Goal: Information Seeking & Learning: Learn about a topic

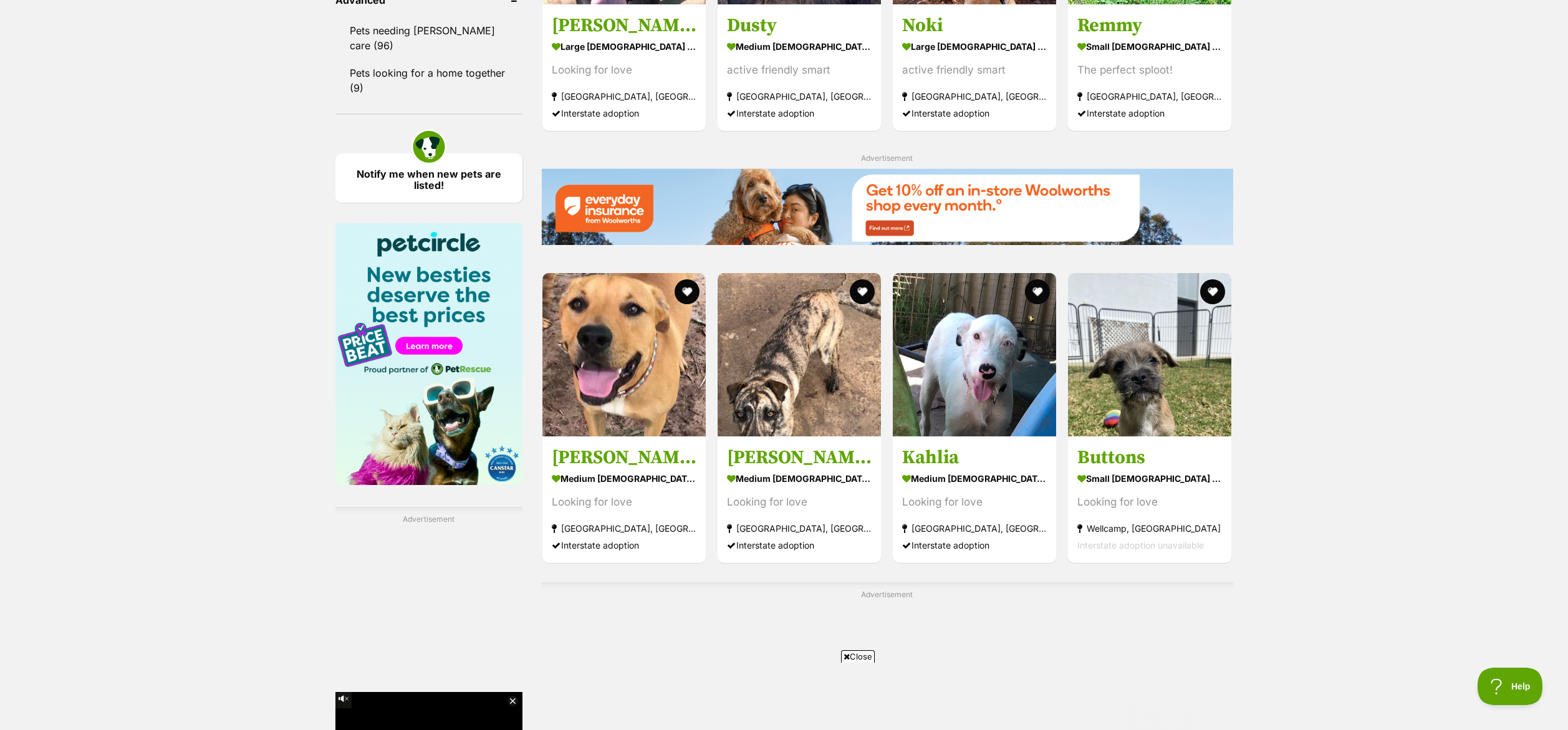
scroll to position [1714, 0]
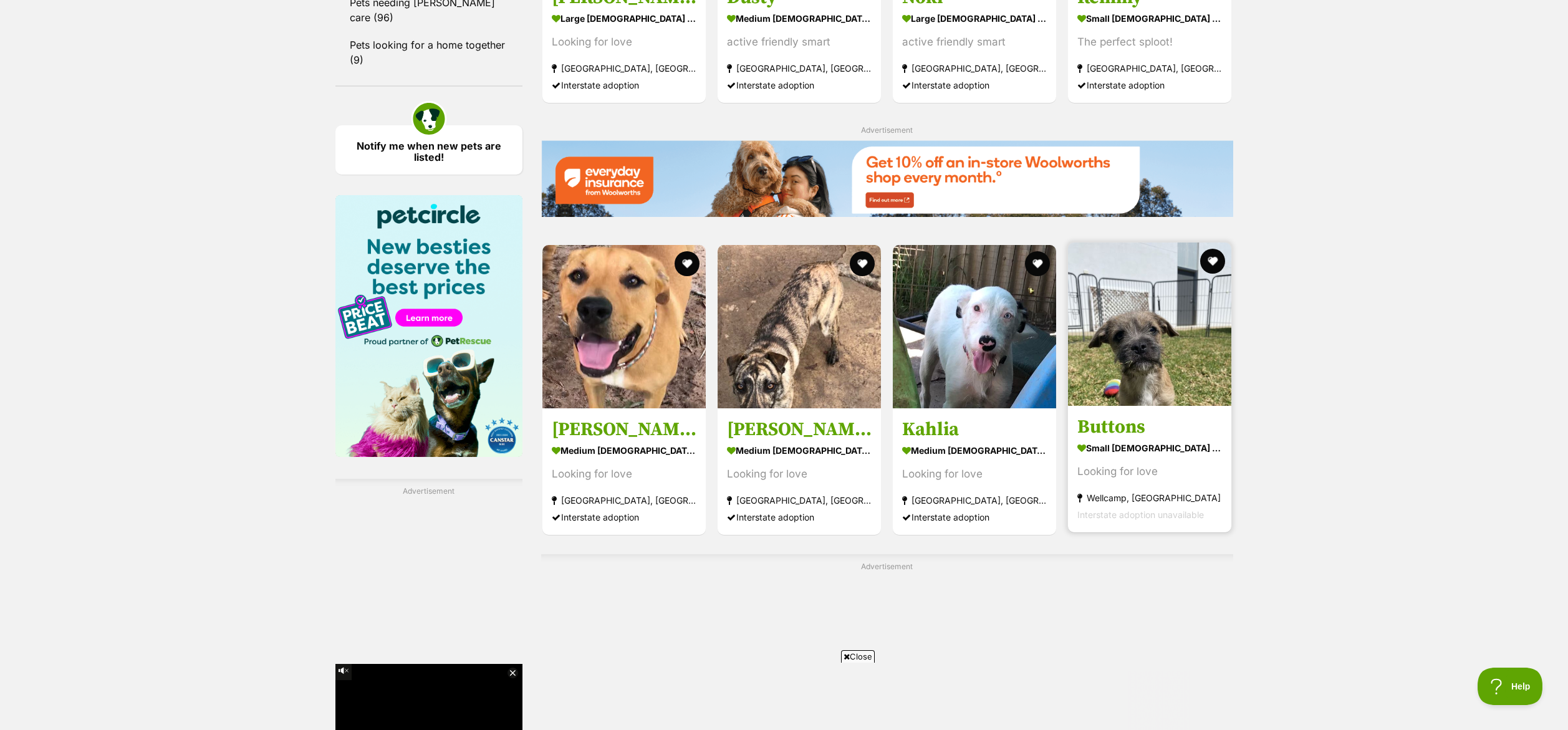
click at [1153, 318] on img at bounding box center [1150, 324] width 163 height 163
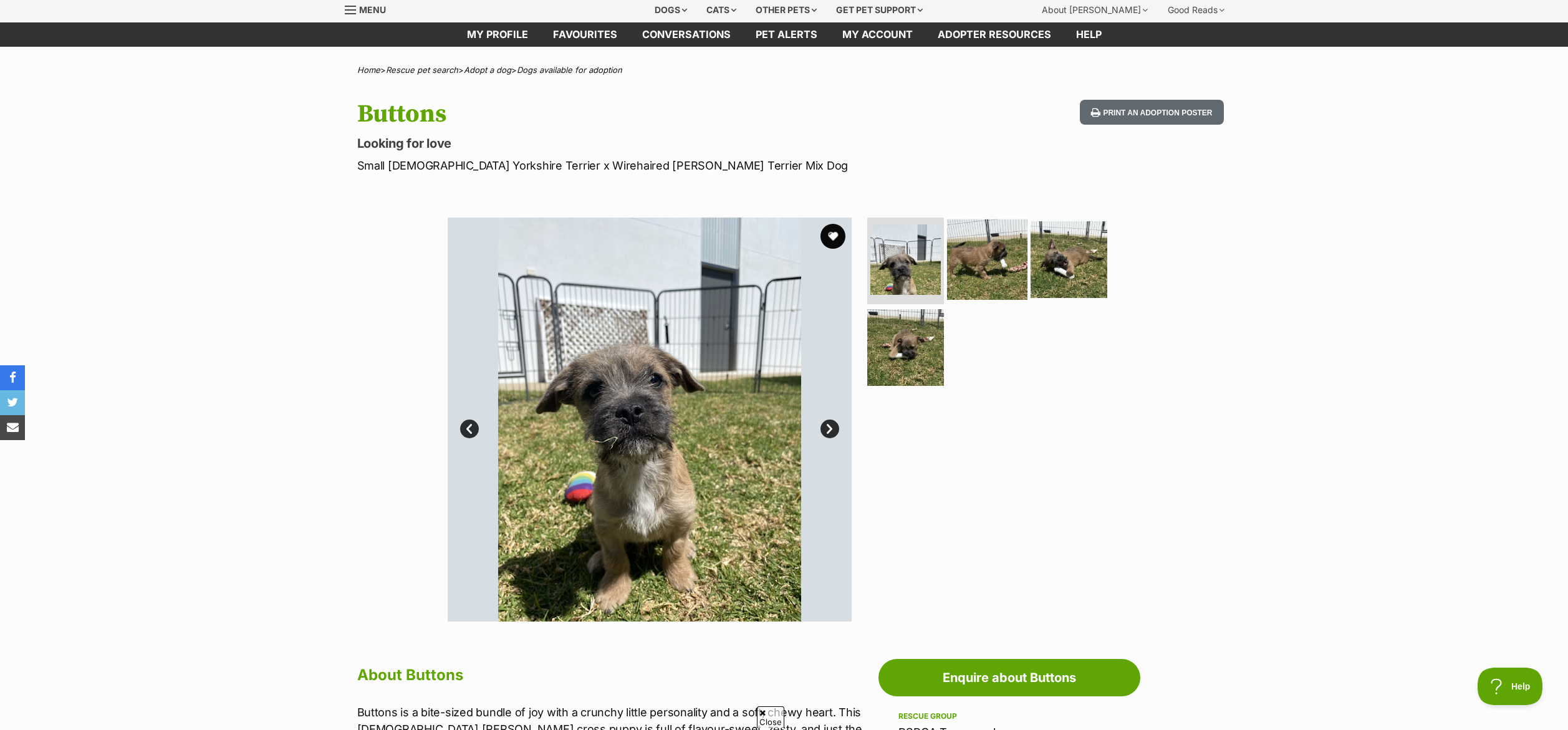
click at [974, 254] on img at bounding box center [987, 259] width 81 height 81
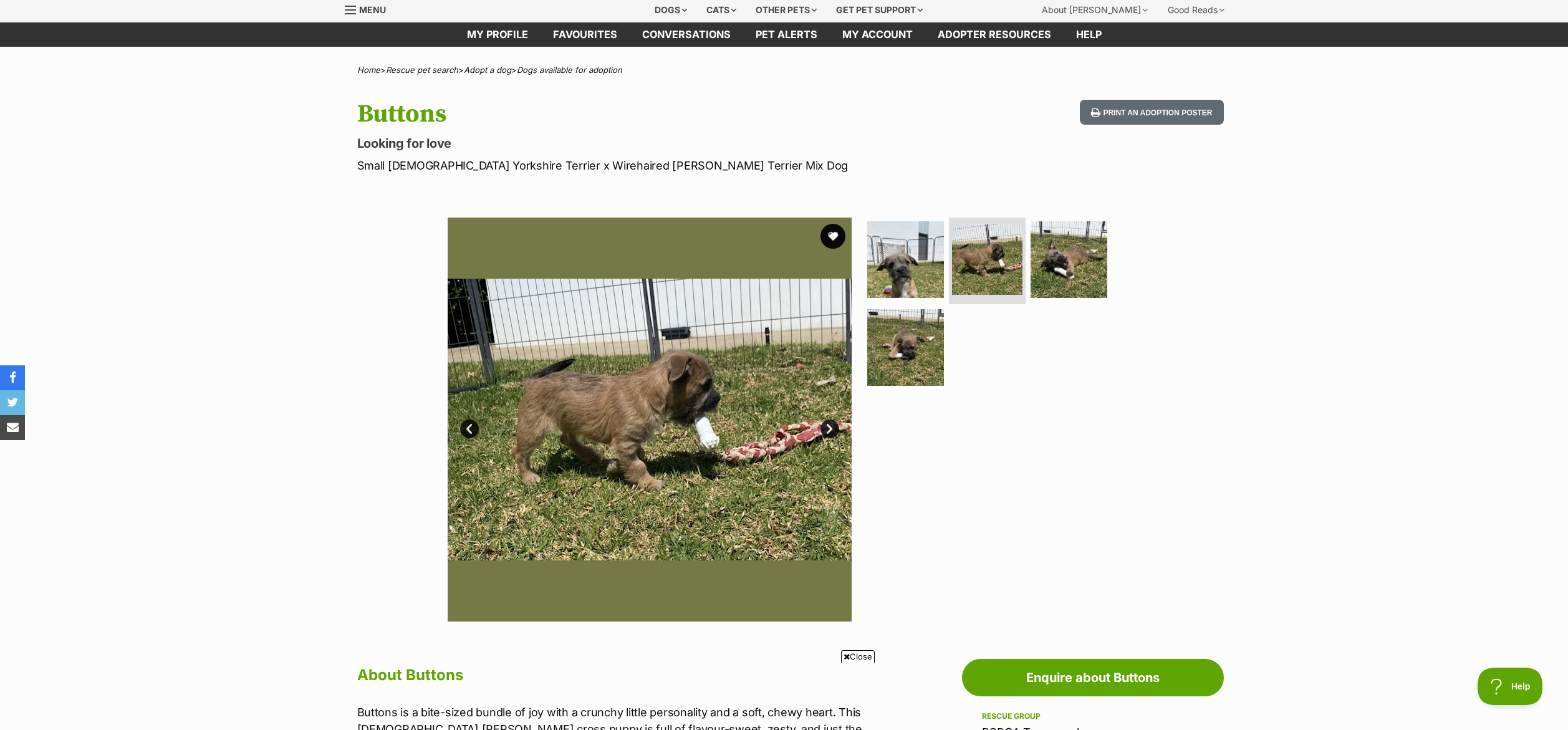
click at [469, 430] on link "Prev" at bounding box center [469, 429] width 19 height 19
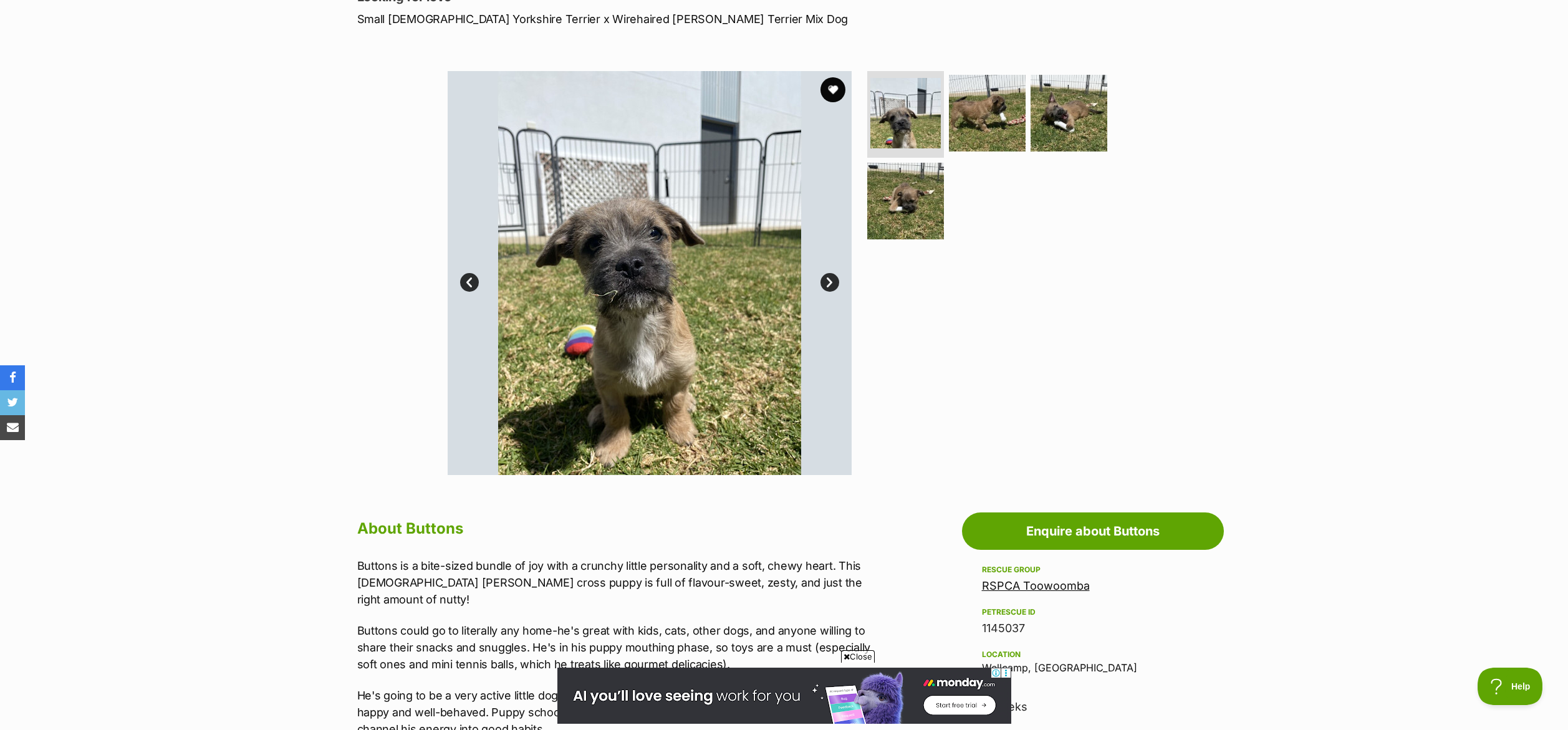
scroll to position [187, 0]
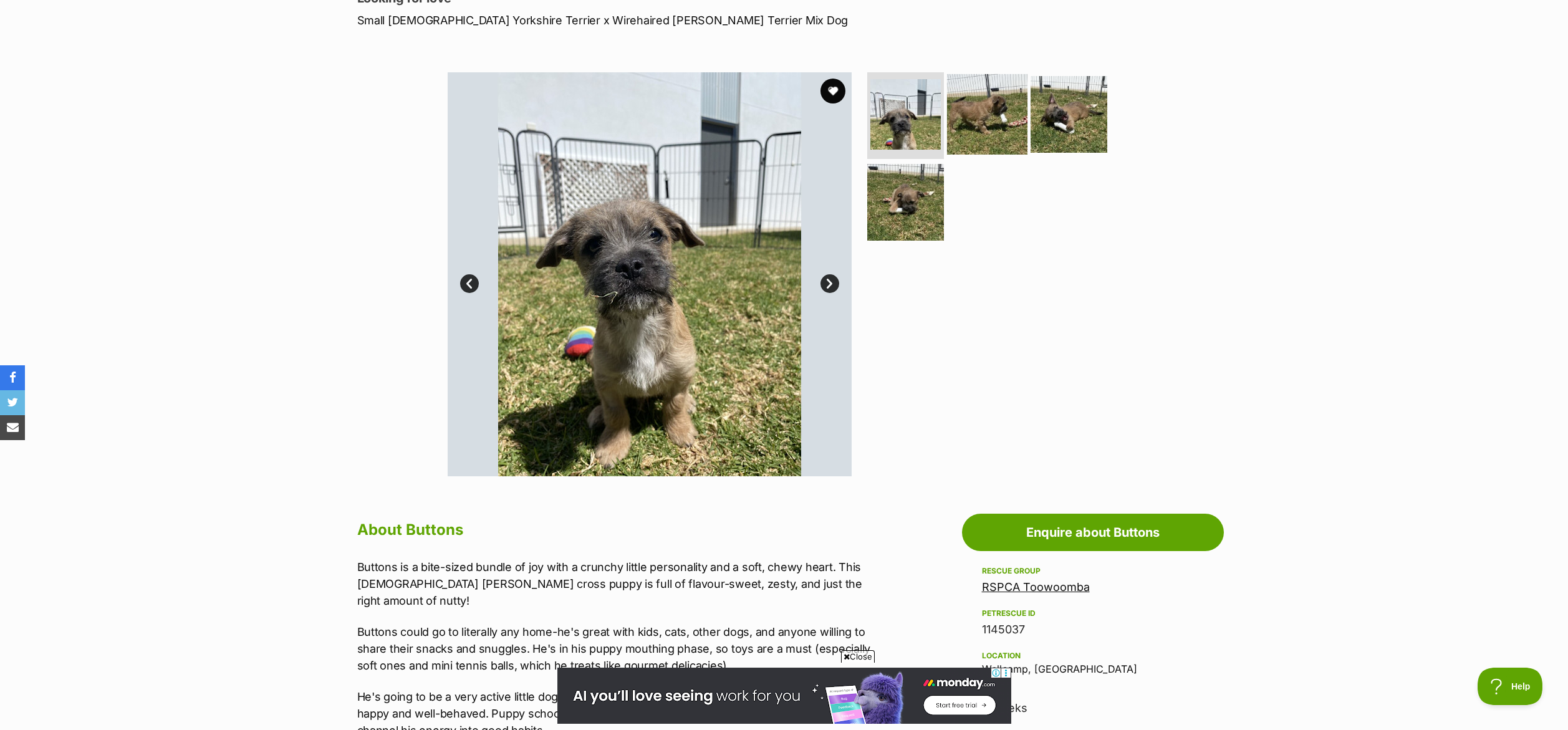
click at [985, 112] on img at bounding box center [987, 114] width 81 height 81
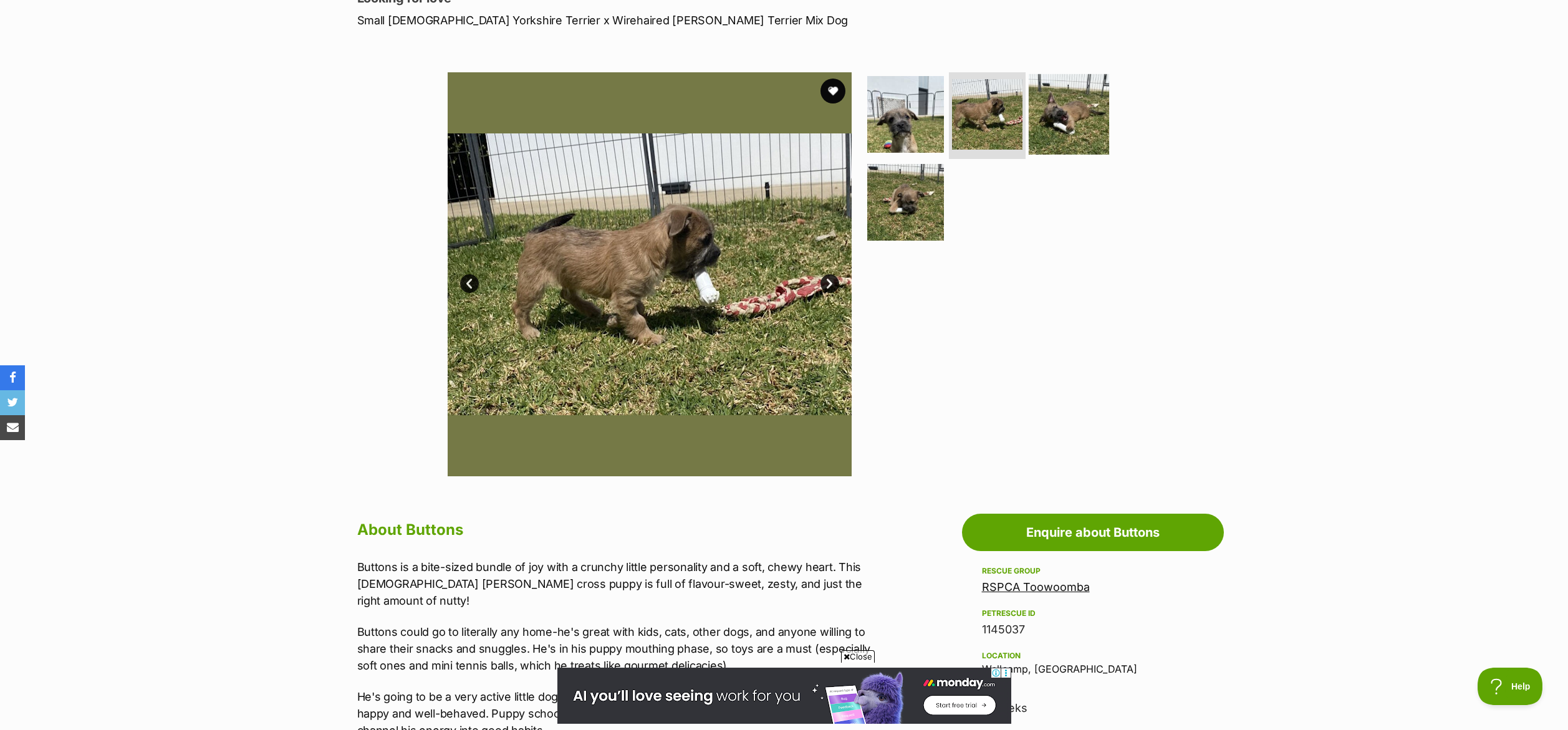
click at [1066, 125] on img at bounding box center [1069, 114] width 81 height 81
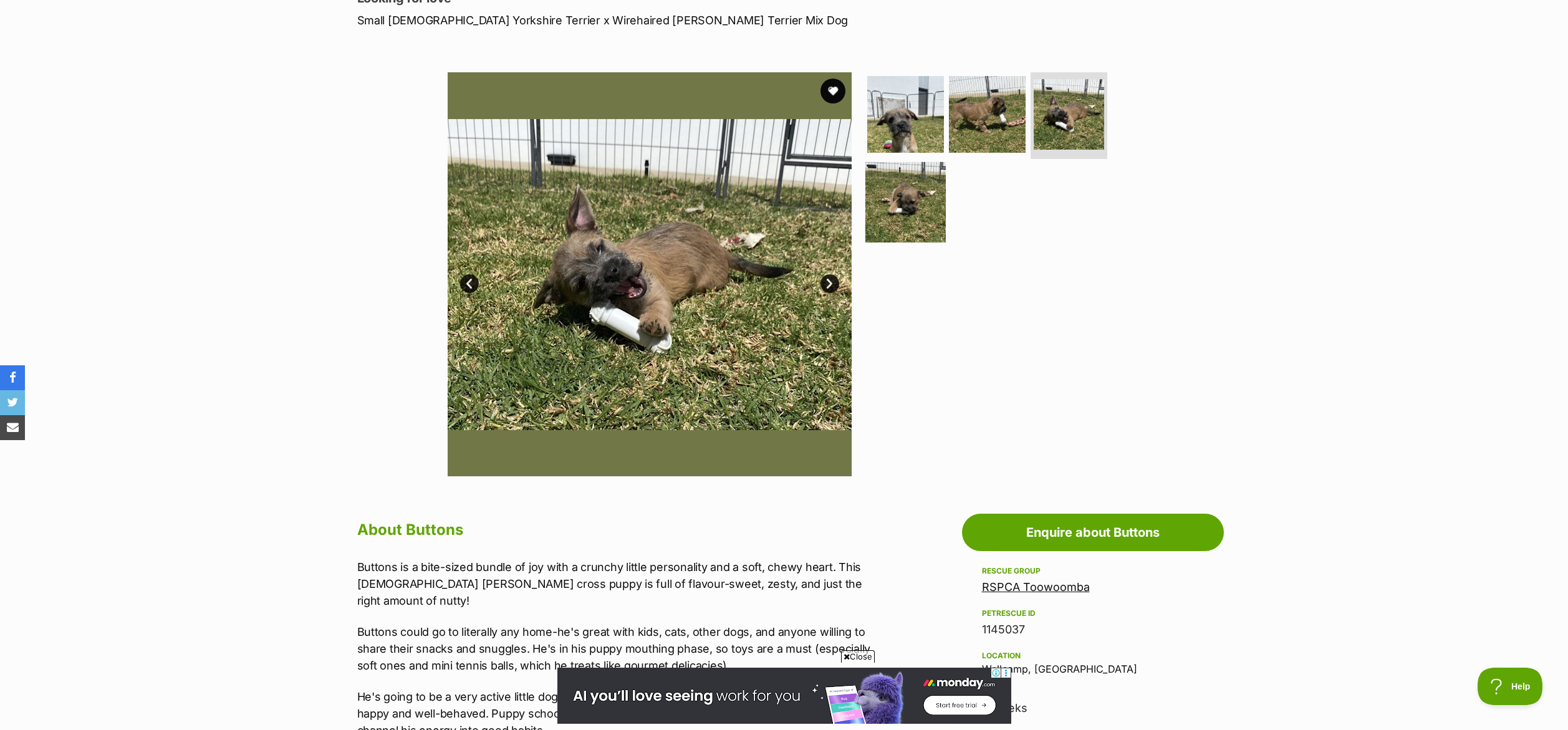
click at [910, 191] on img at bounding box center [906, 203] width 81 height 81
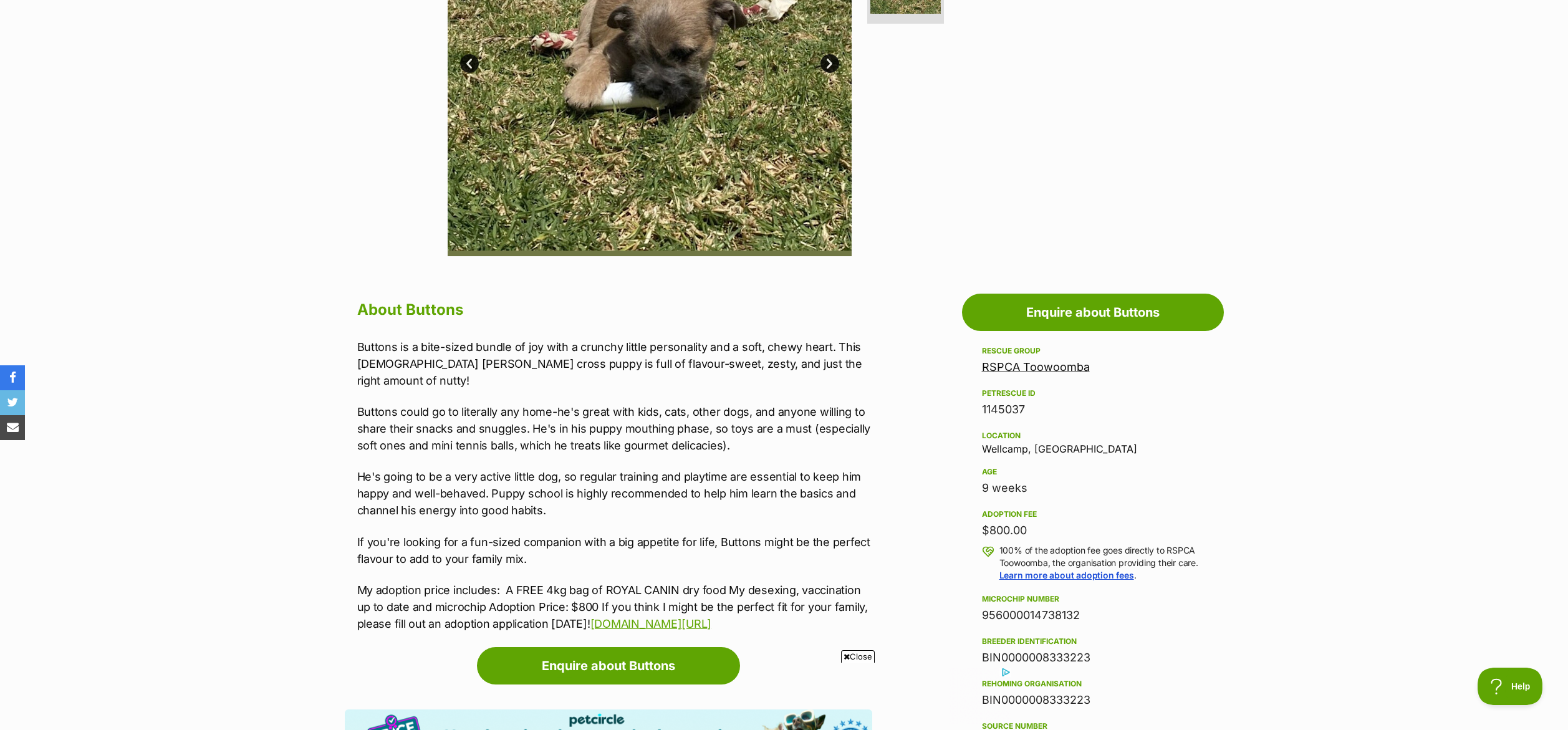
scroll to position [0, 0]
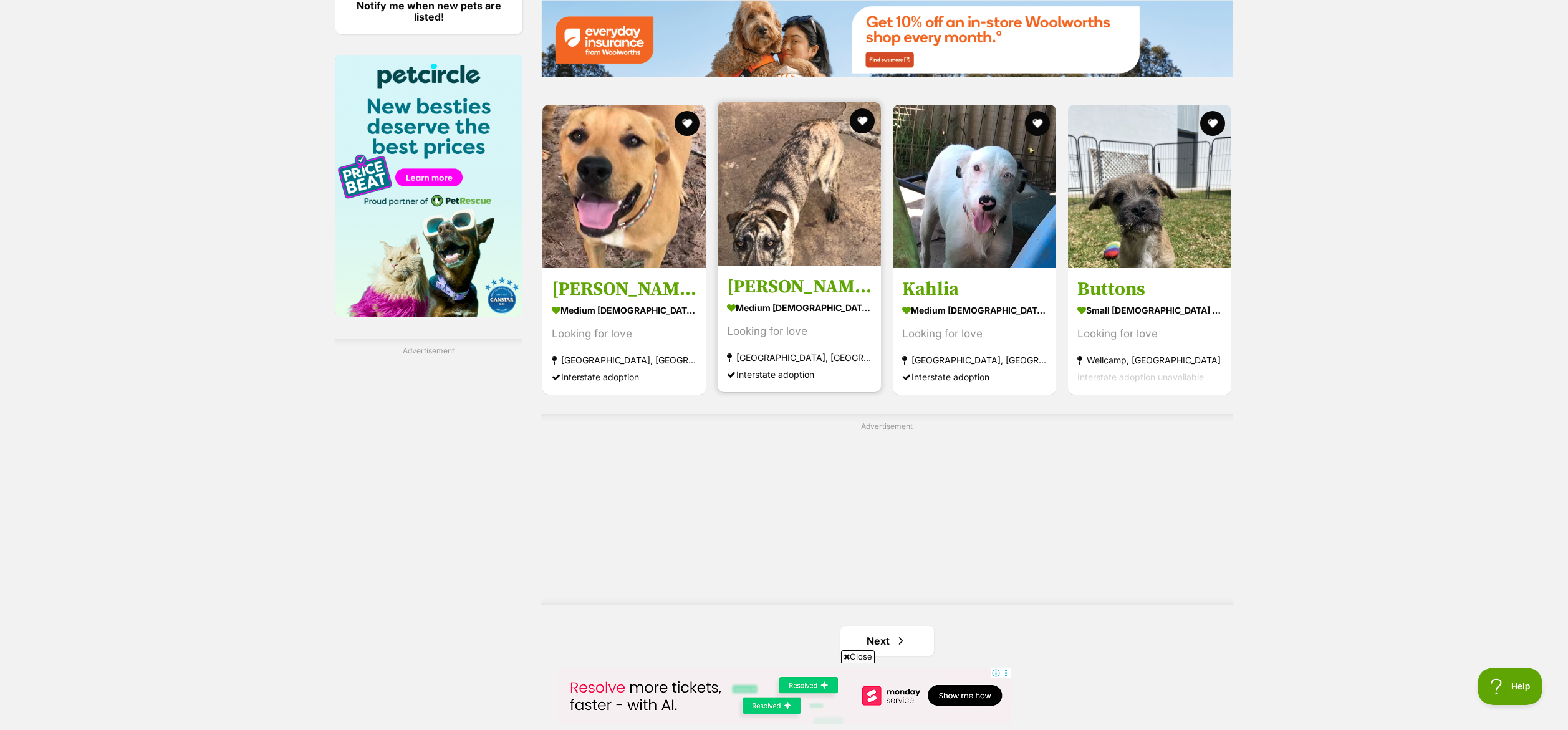
scroll to position [1867, 0]
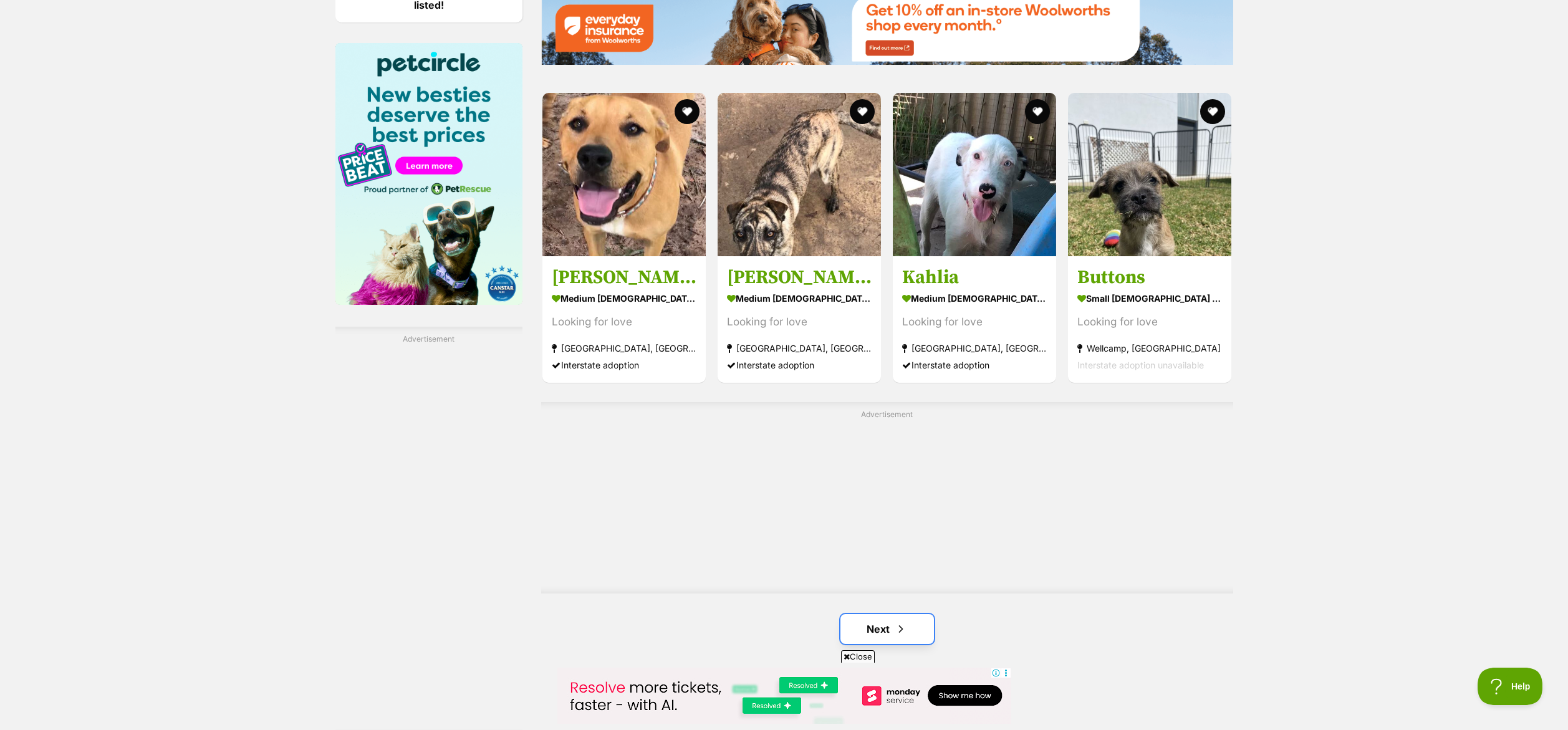
click at [891, 614] on link "Next" at bounding box center [887, 628] width 94 height 30
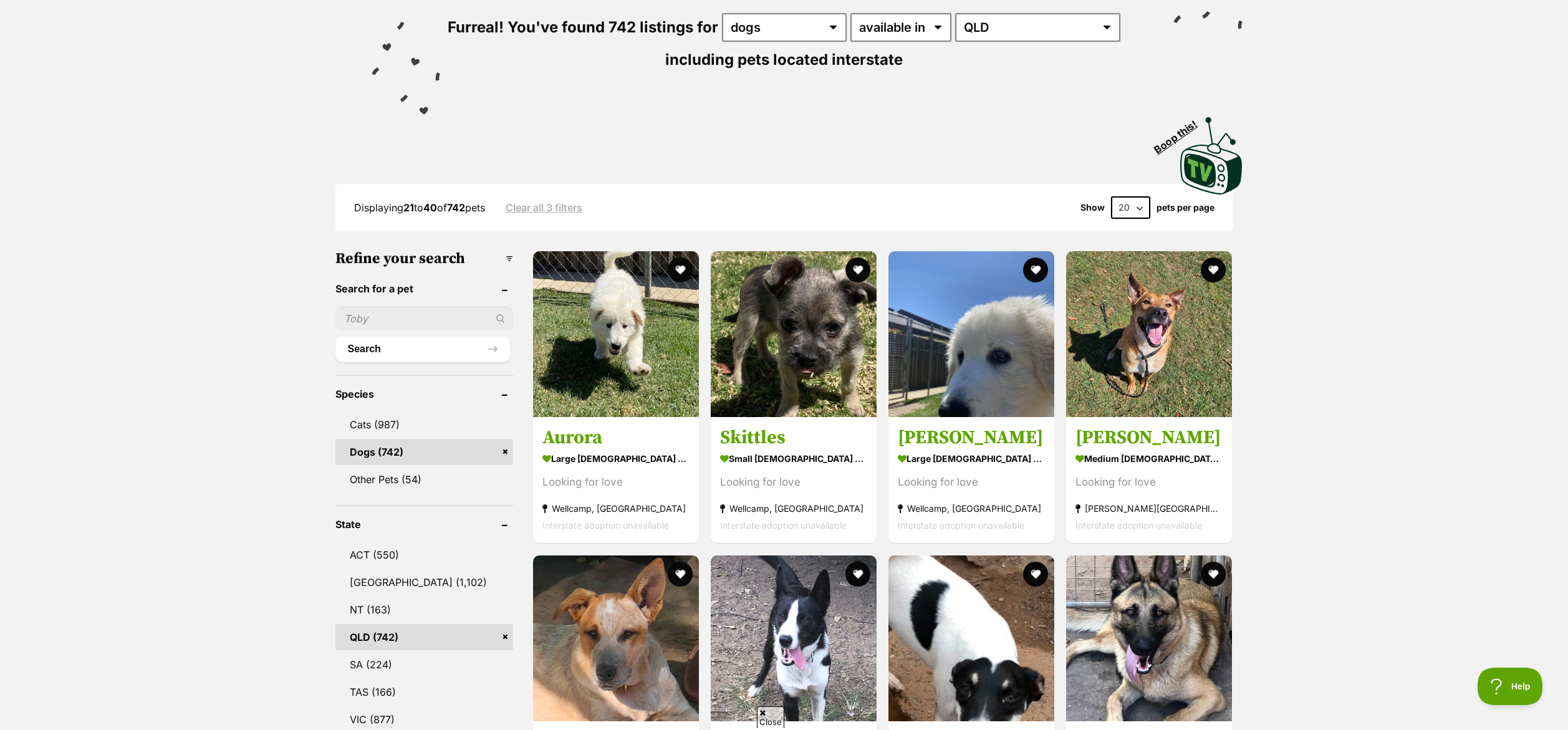
scroll to position [153, 0]
click at [782, 324] on img at bounding box center [793, 330] width 166 height 166
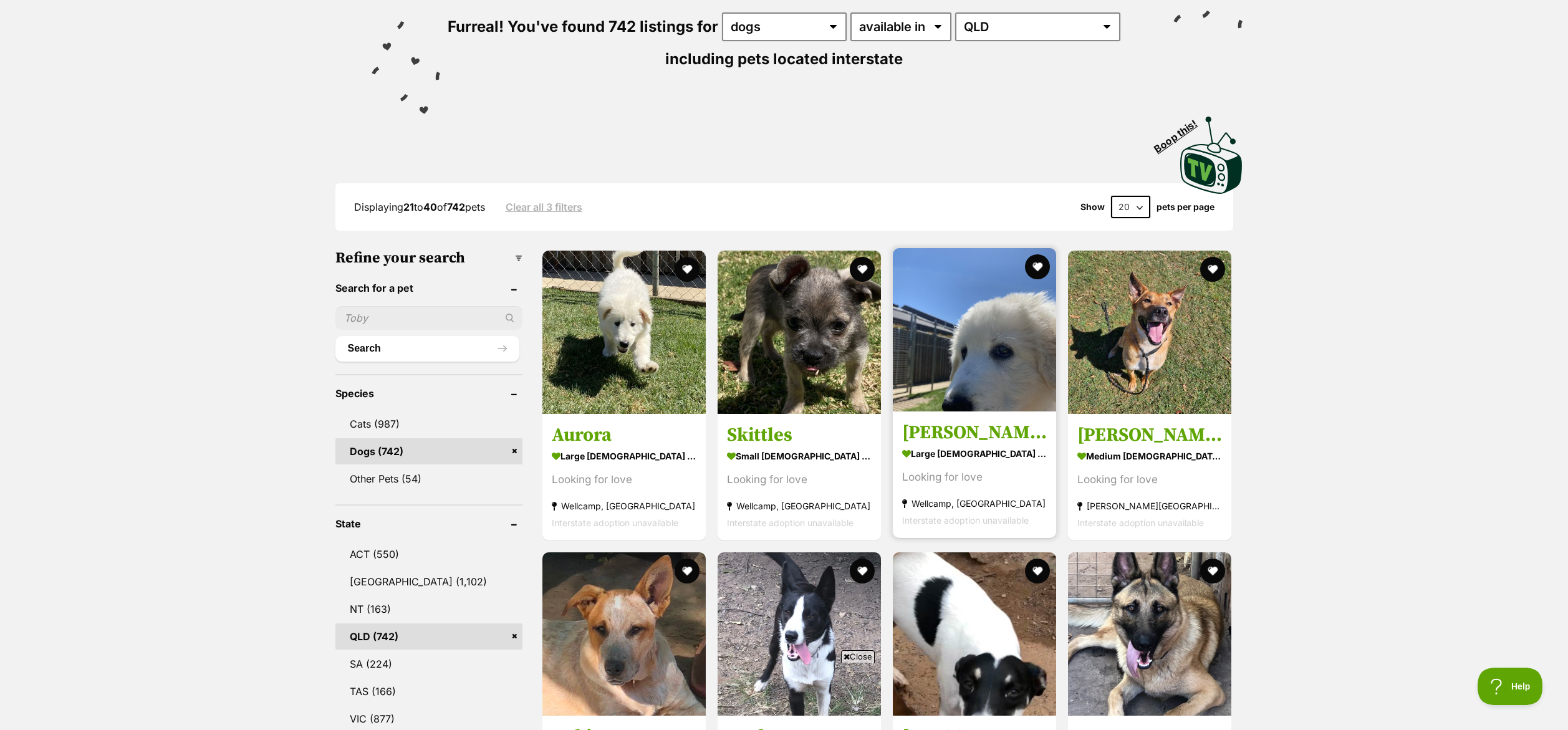
click at [988, 373] on img at bounding box center [975, 329] width 163 height 163
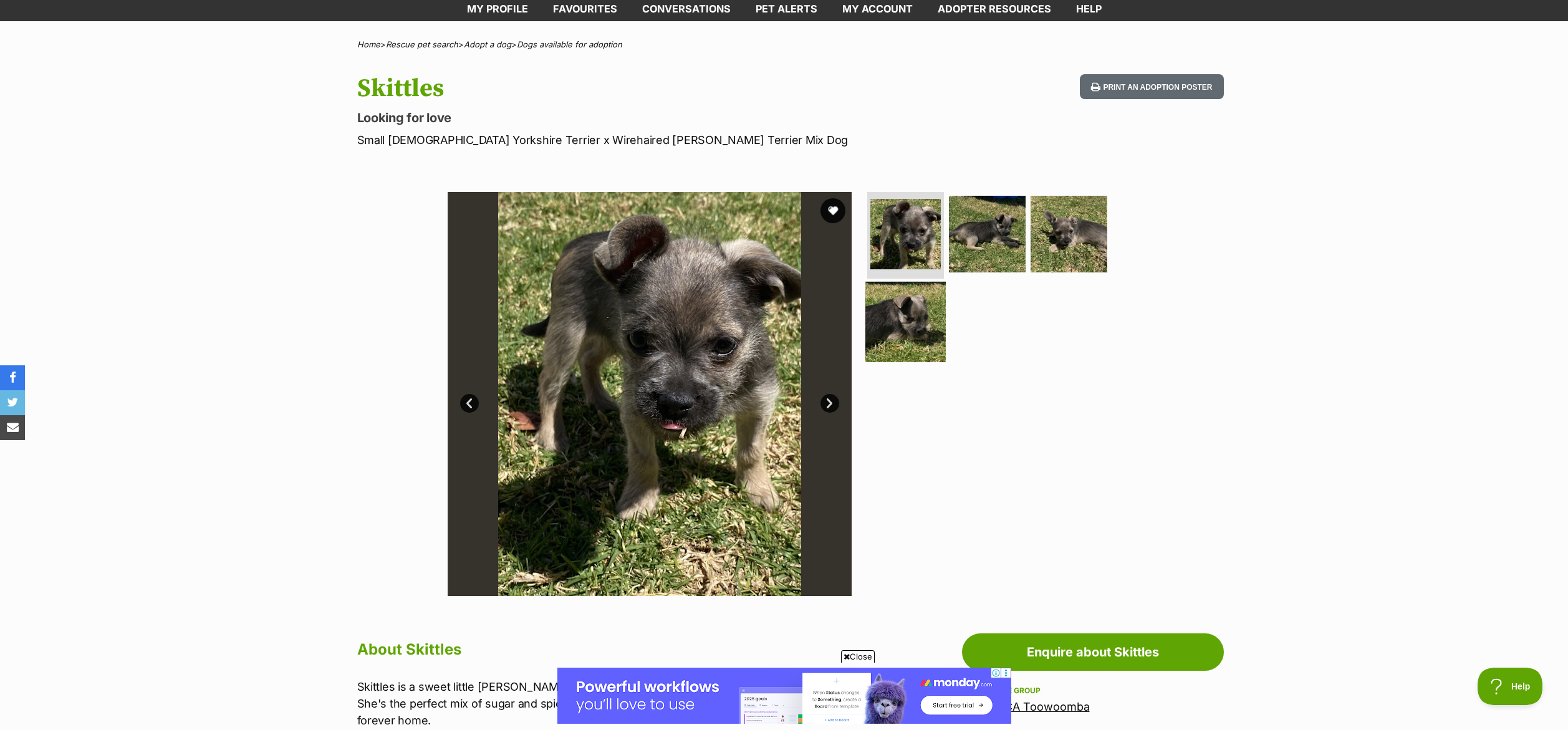
scroll to position [67, 0]
click at [914, 329] on img at bounding box center [906, 323] width 81 height 81
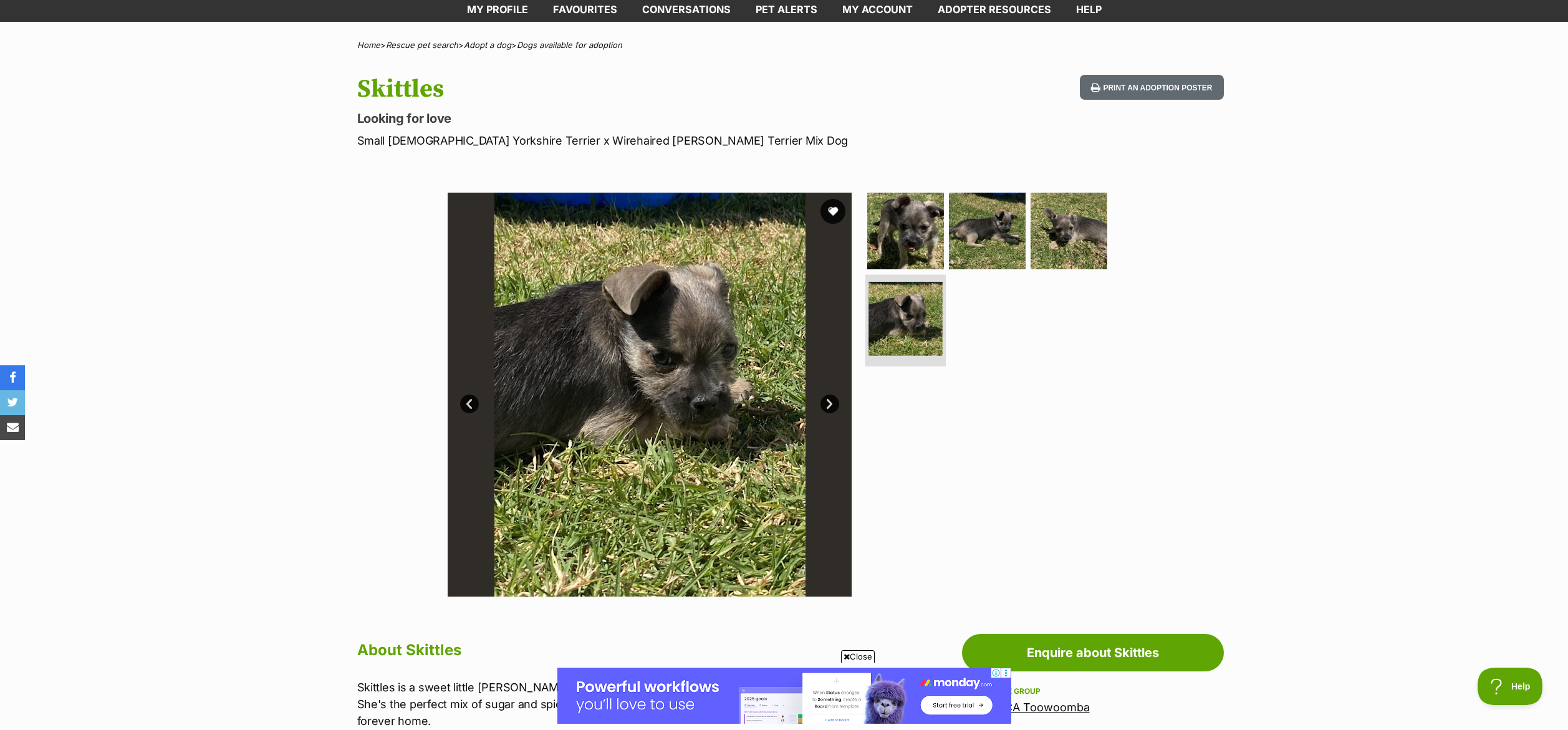
scroll to position [0, 0]
click at [1004, 237] on img at bounding box center [987, 230] width 81 height 81
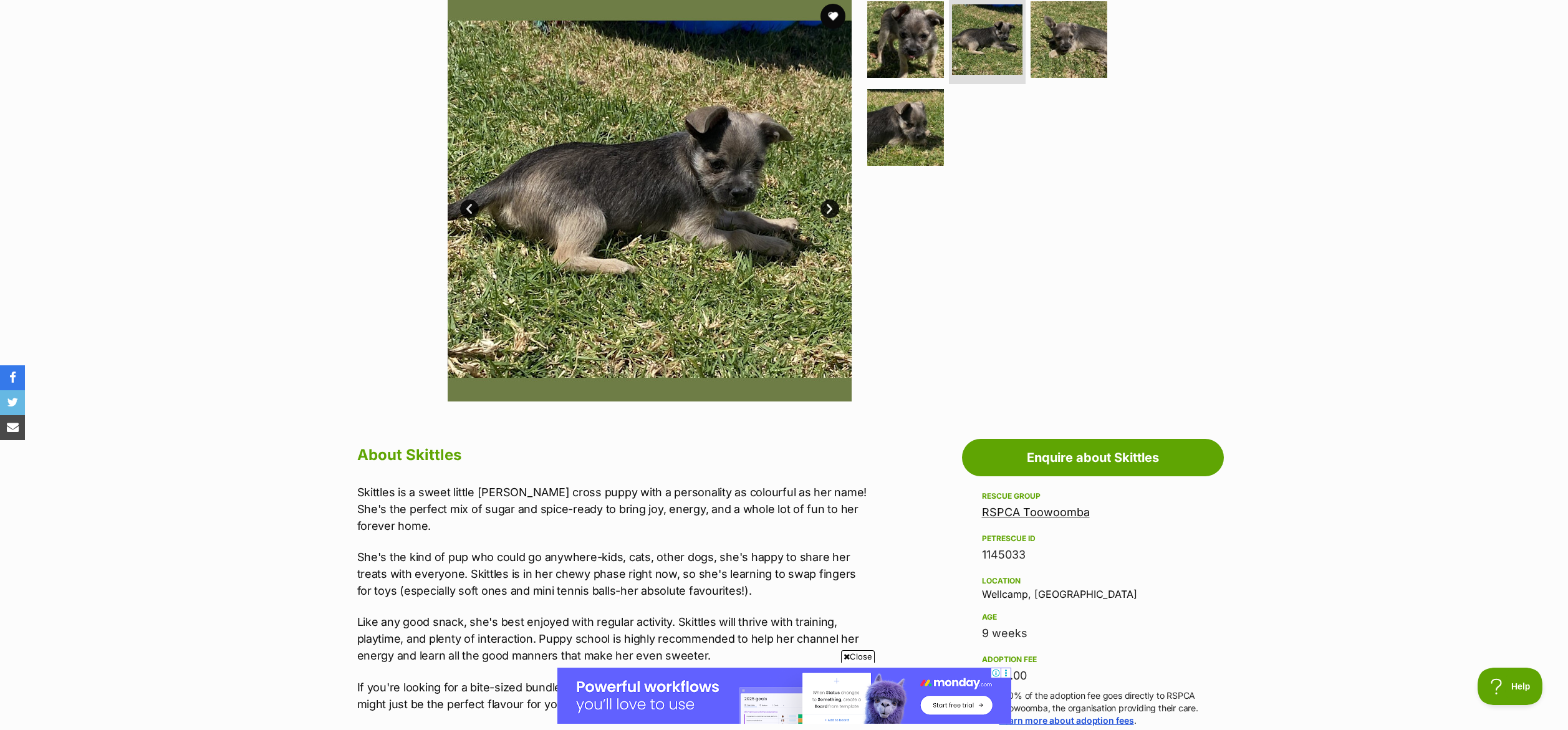
scroll to position [261, 0]
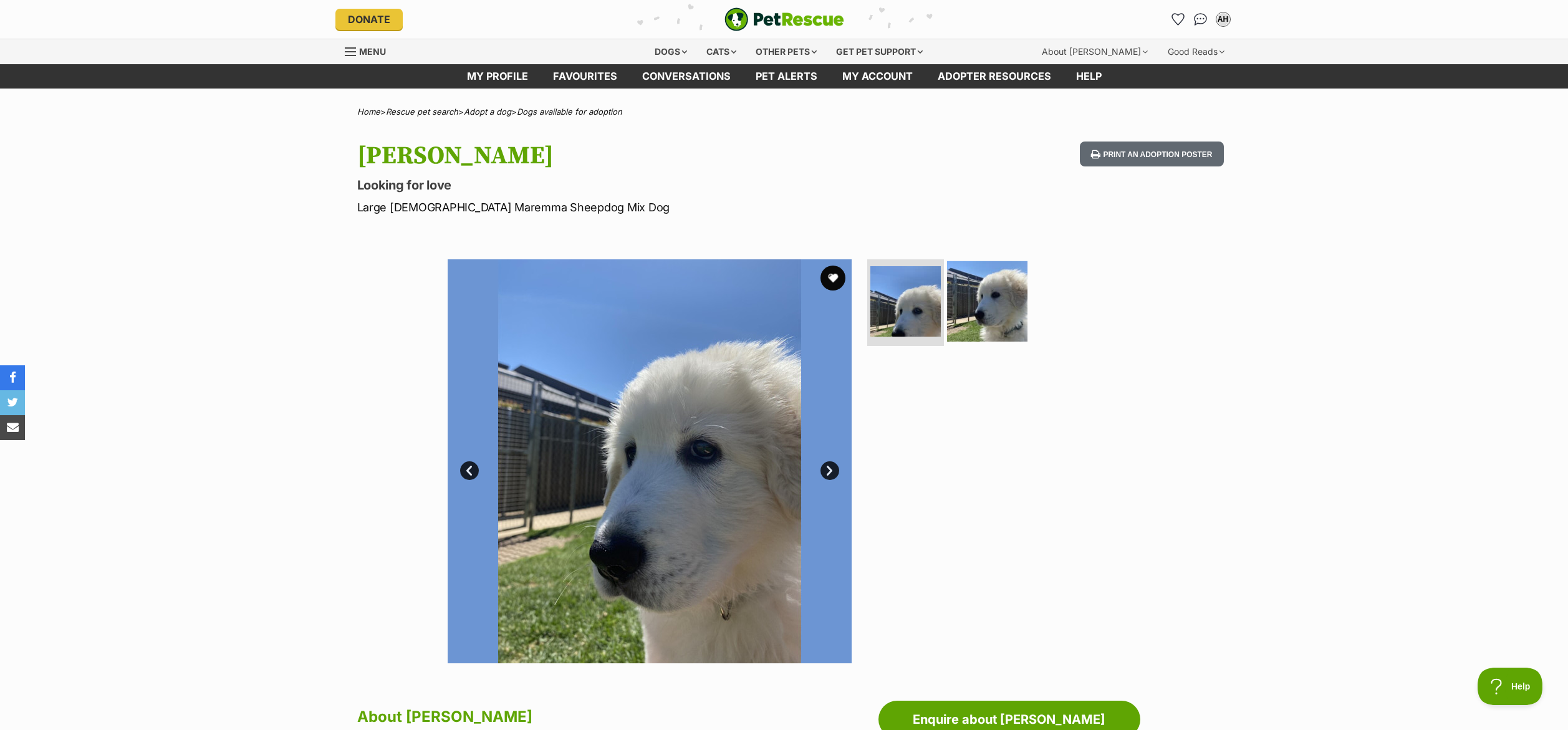
click at [983, 298] on img at bounding box center [987, 301] width 81 height 81
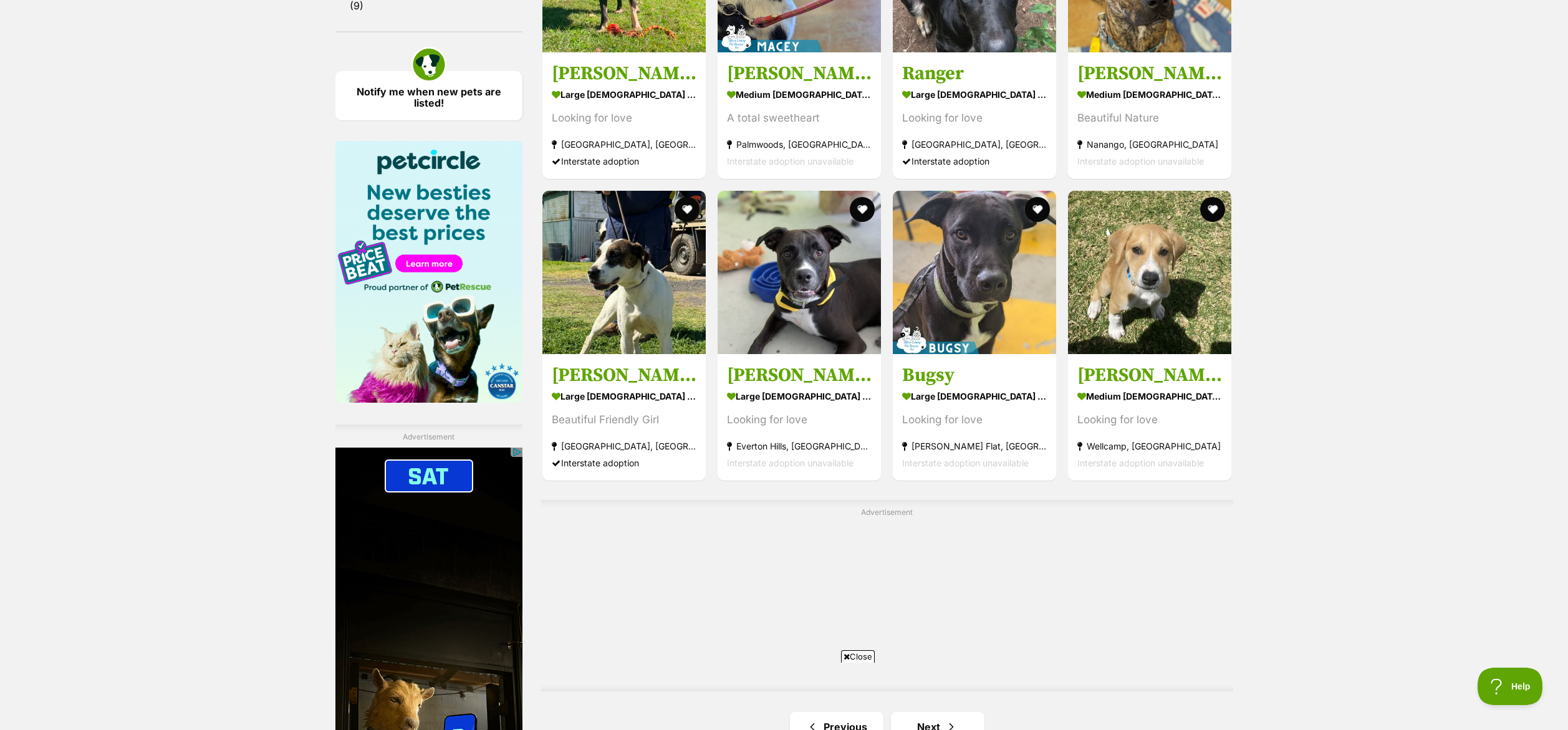
scroll to position [1771, 0]
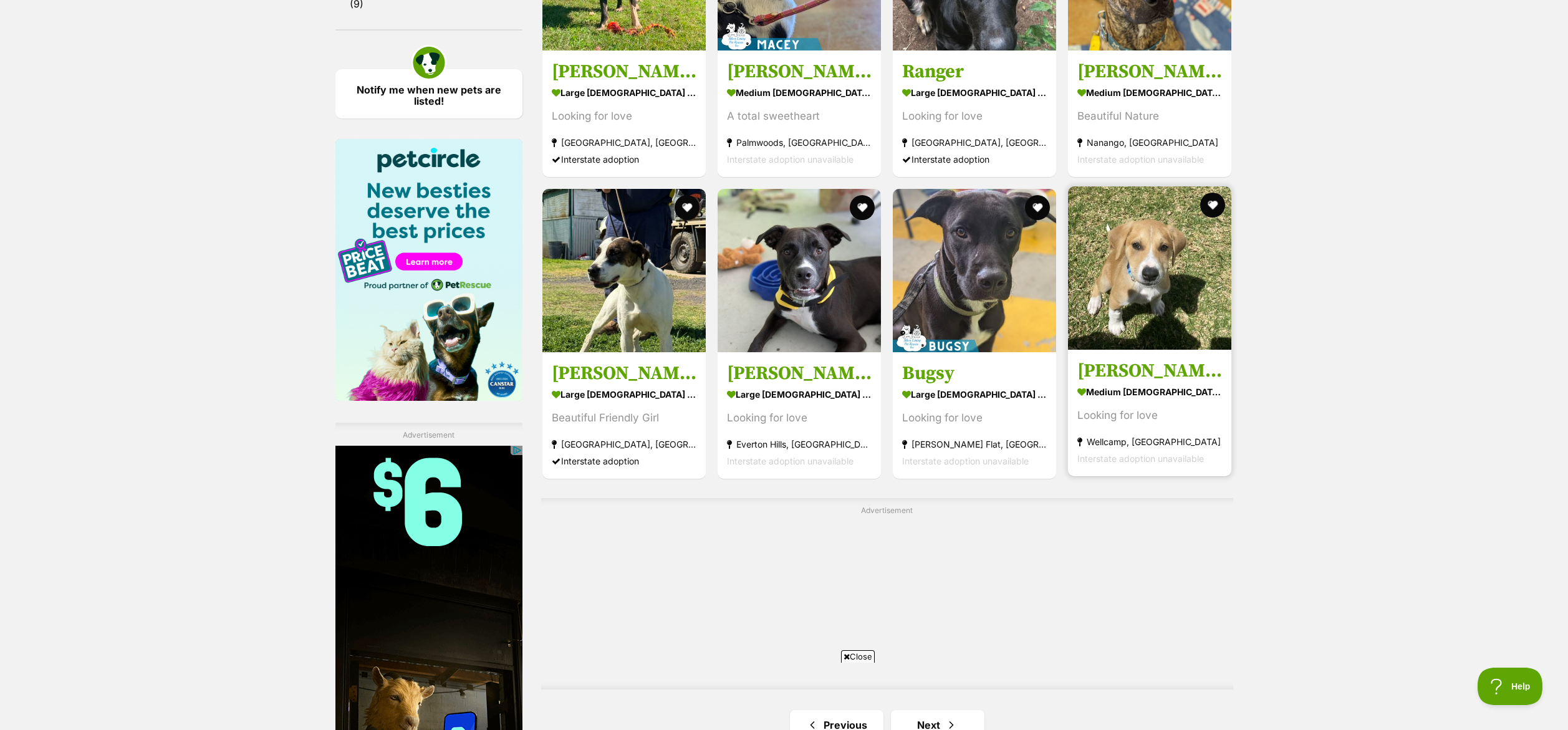
click at [1180, 312] on img at bounding box center [1150, 268] width 163 height 163
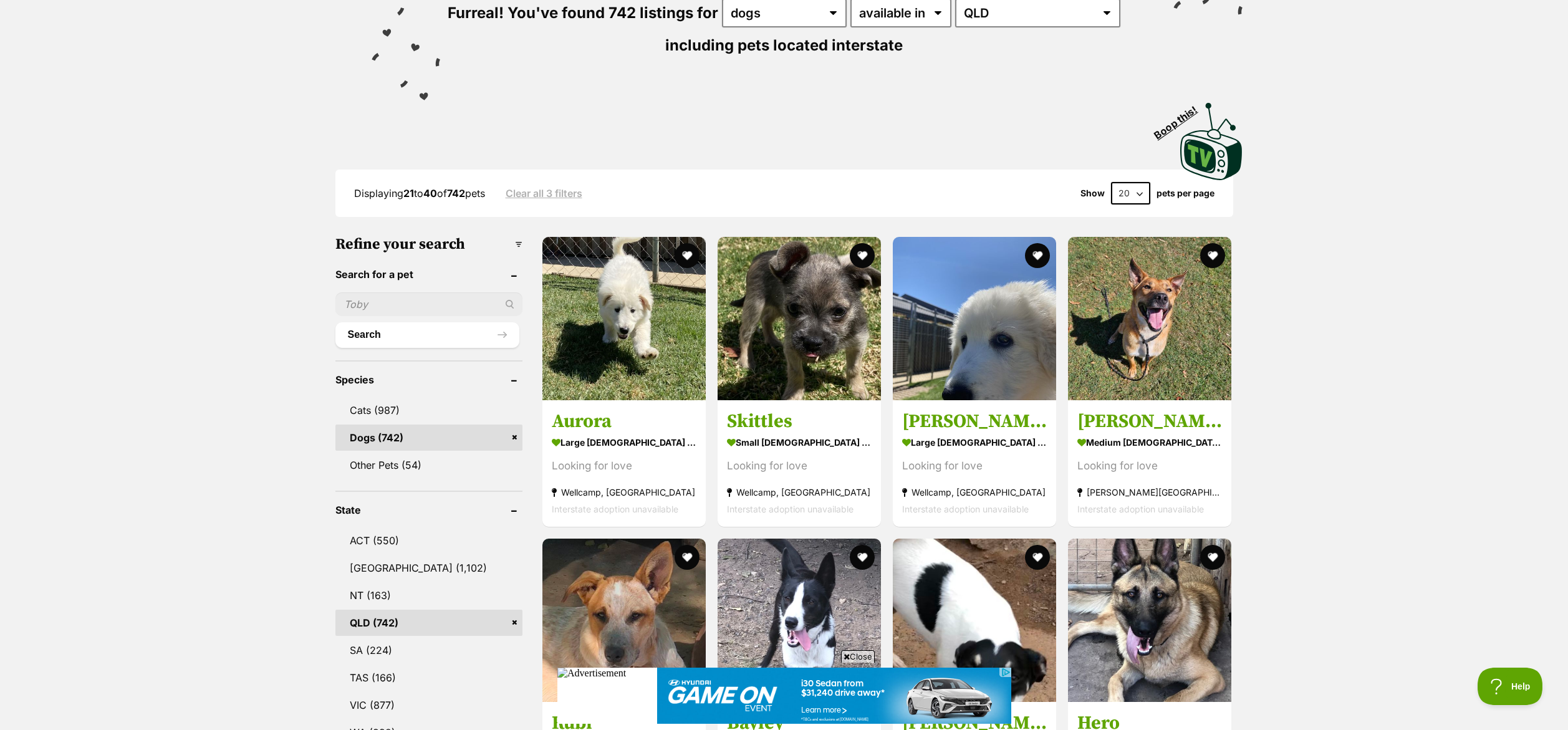
scroll to position [0, 0]
click at [847, 652] on span "Close" at bounding box center [858, 656] width 34 height 12
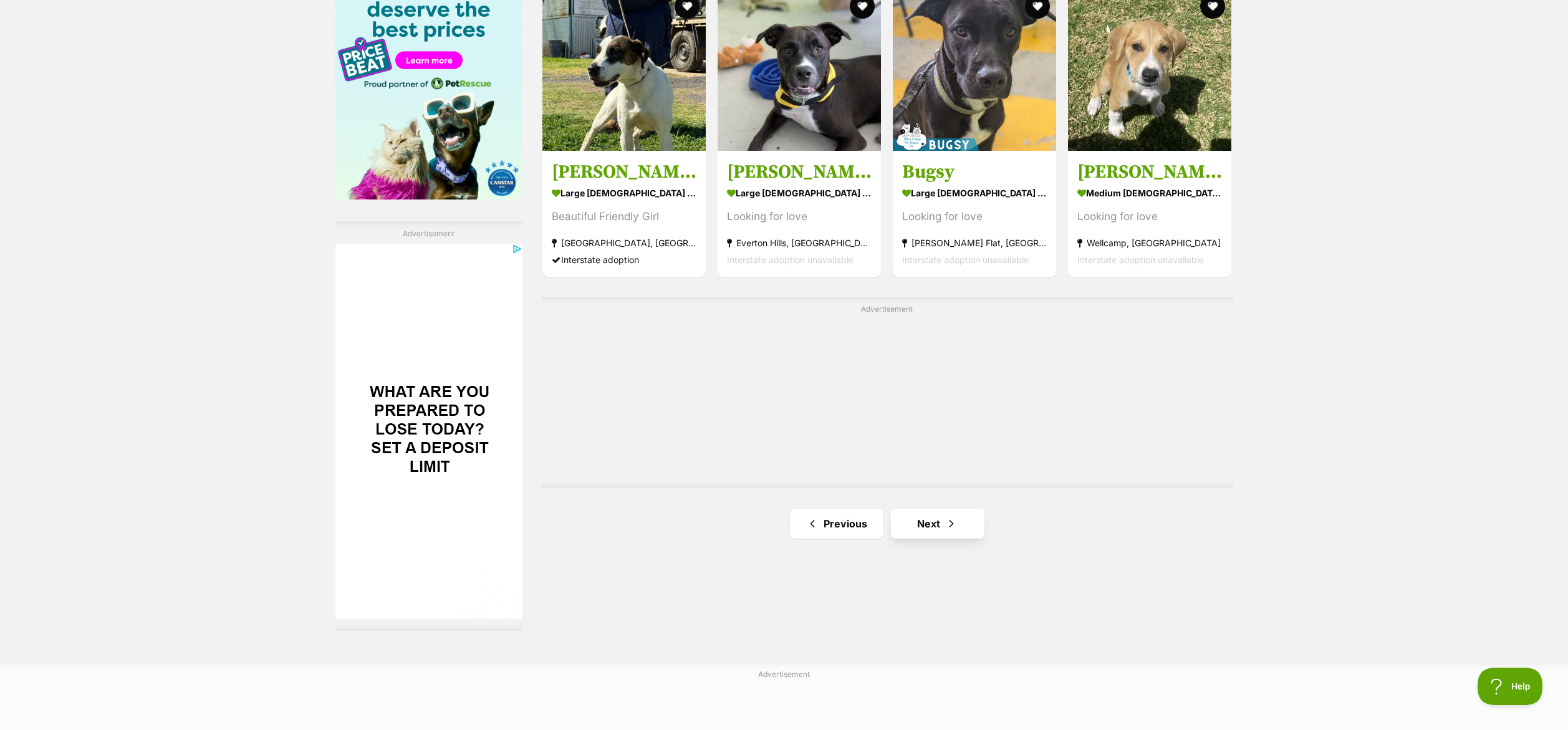
scroll to position [1974, 0]
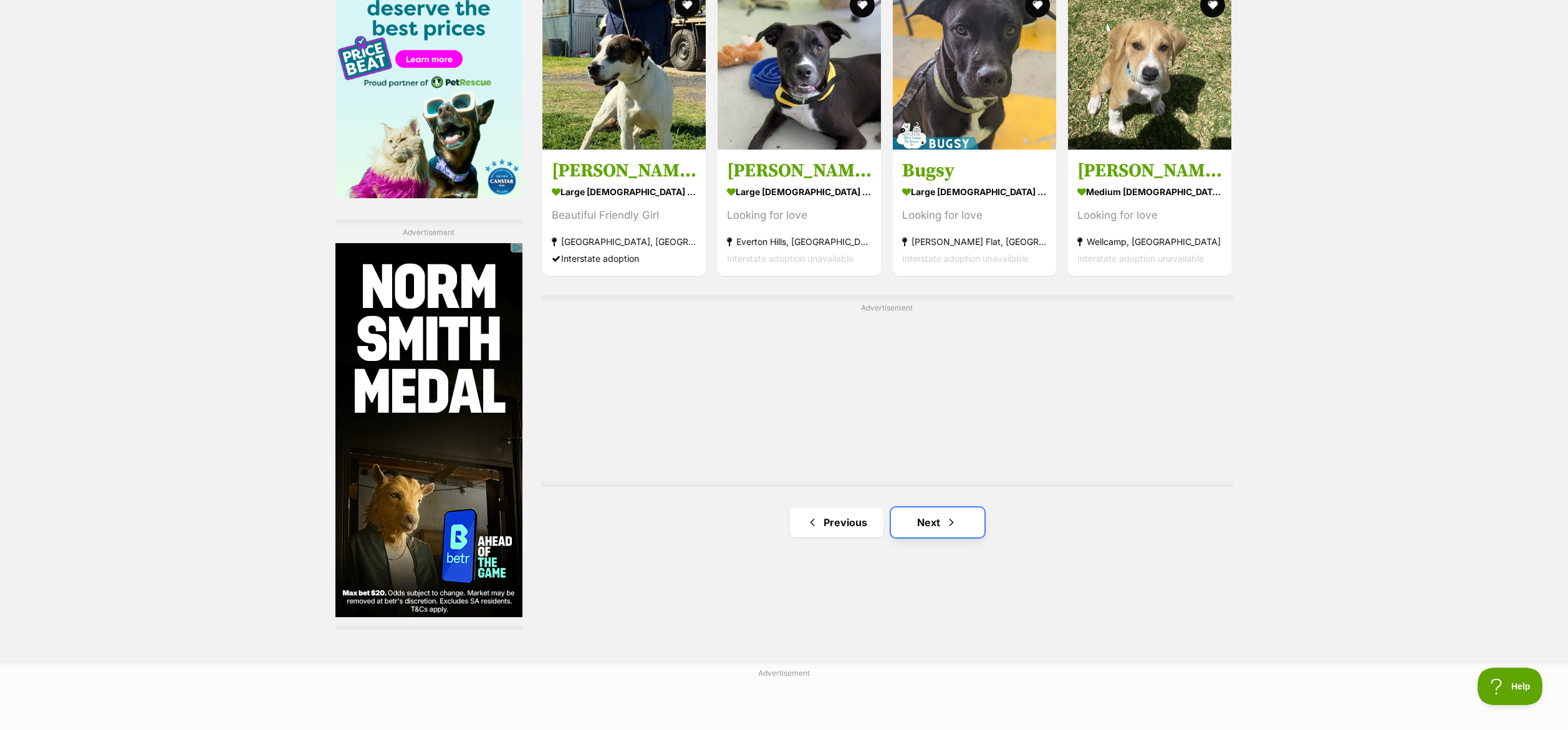
click at [937, 526] on link "Next" at bounding box center [937, 522] width 94 height 30
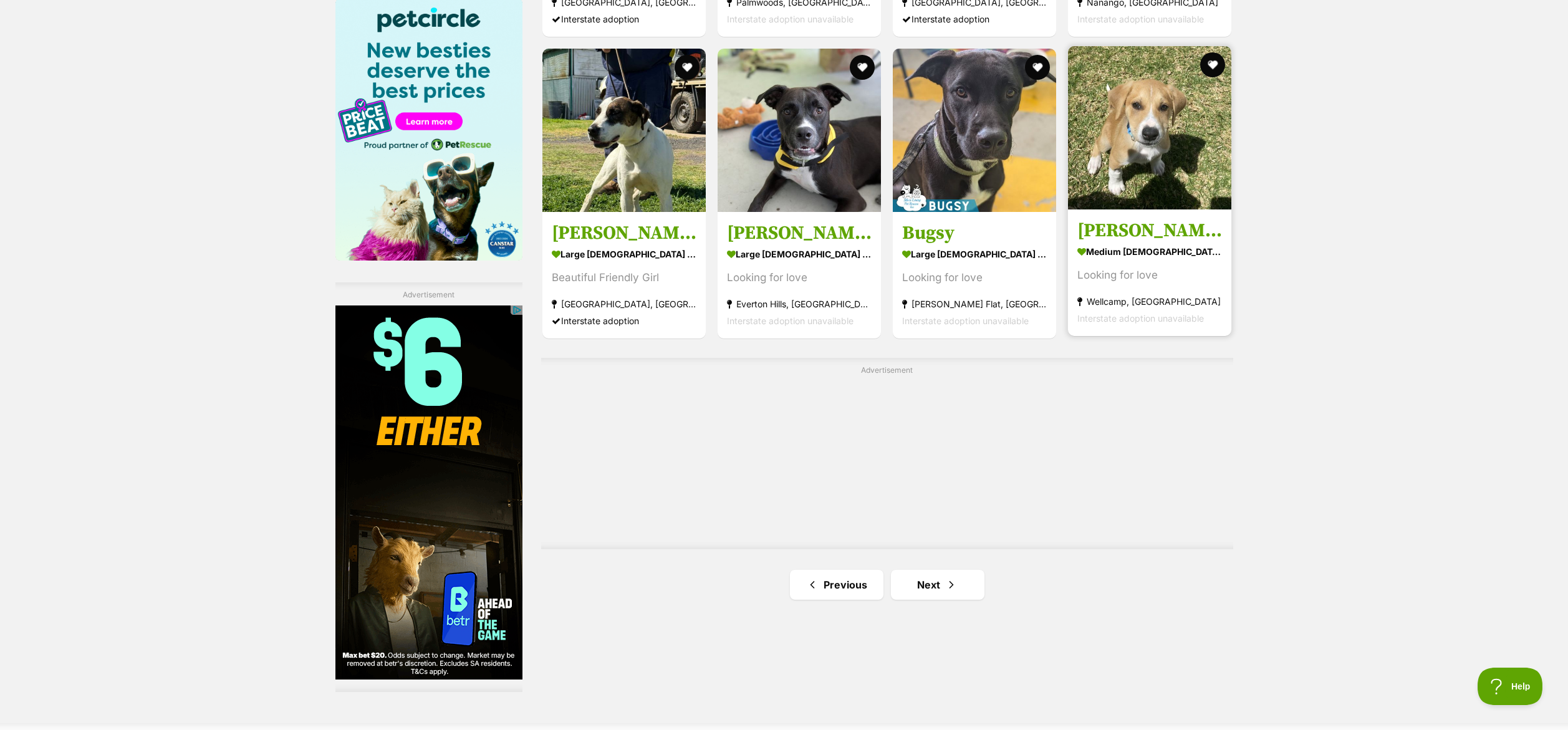
scroll to position [1911, 0]
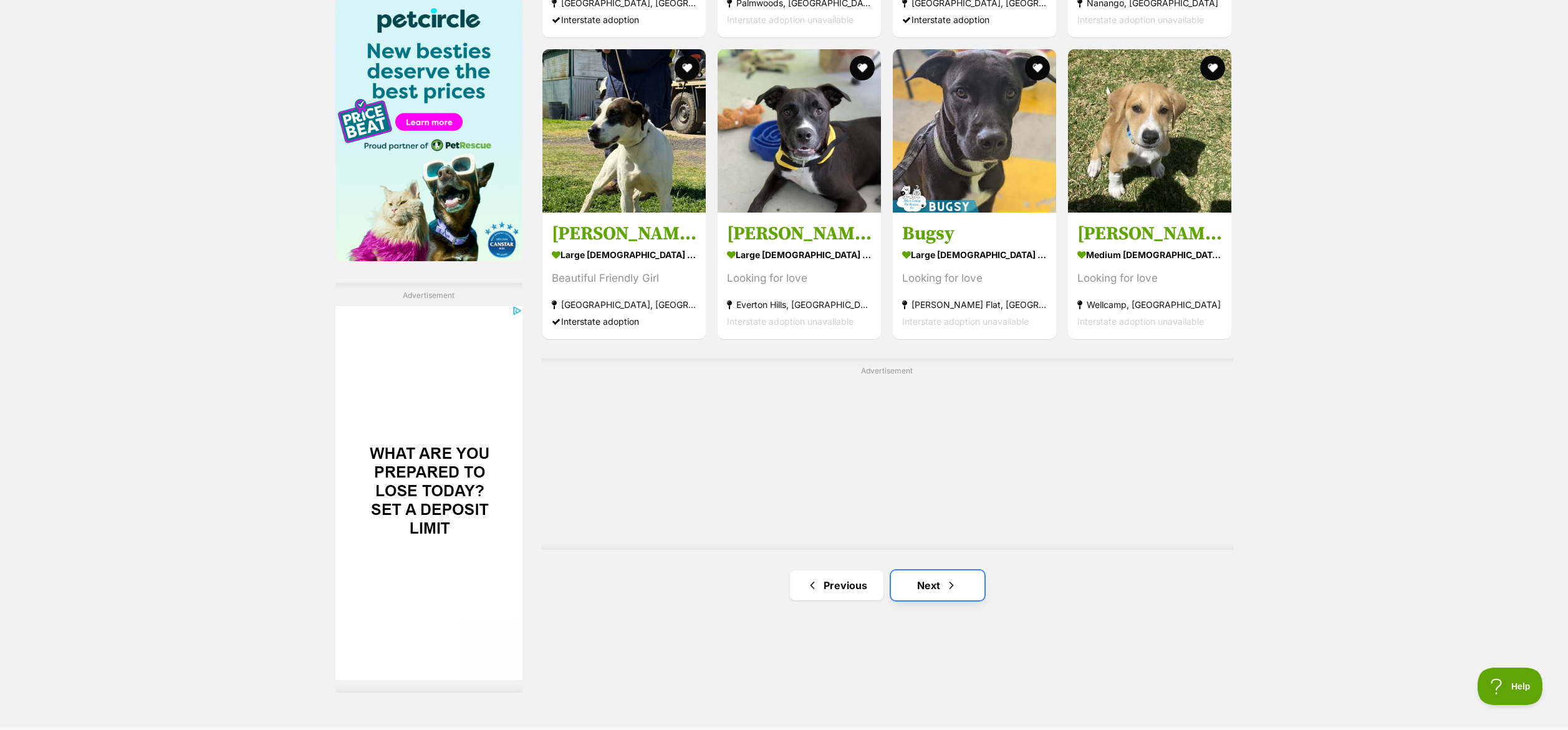
click at [952, 581] on span "Next page" at bounding box center [950, 585] width 12 height 15
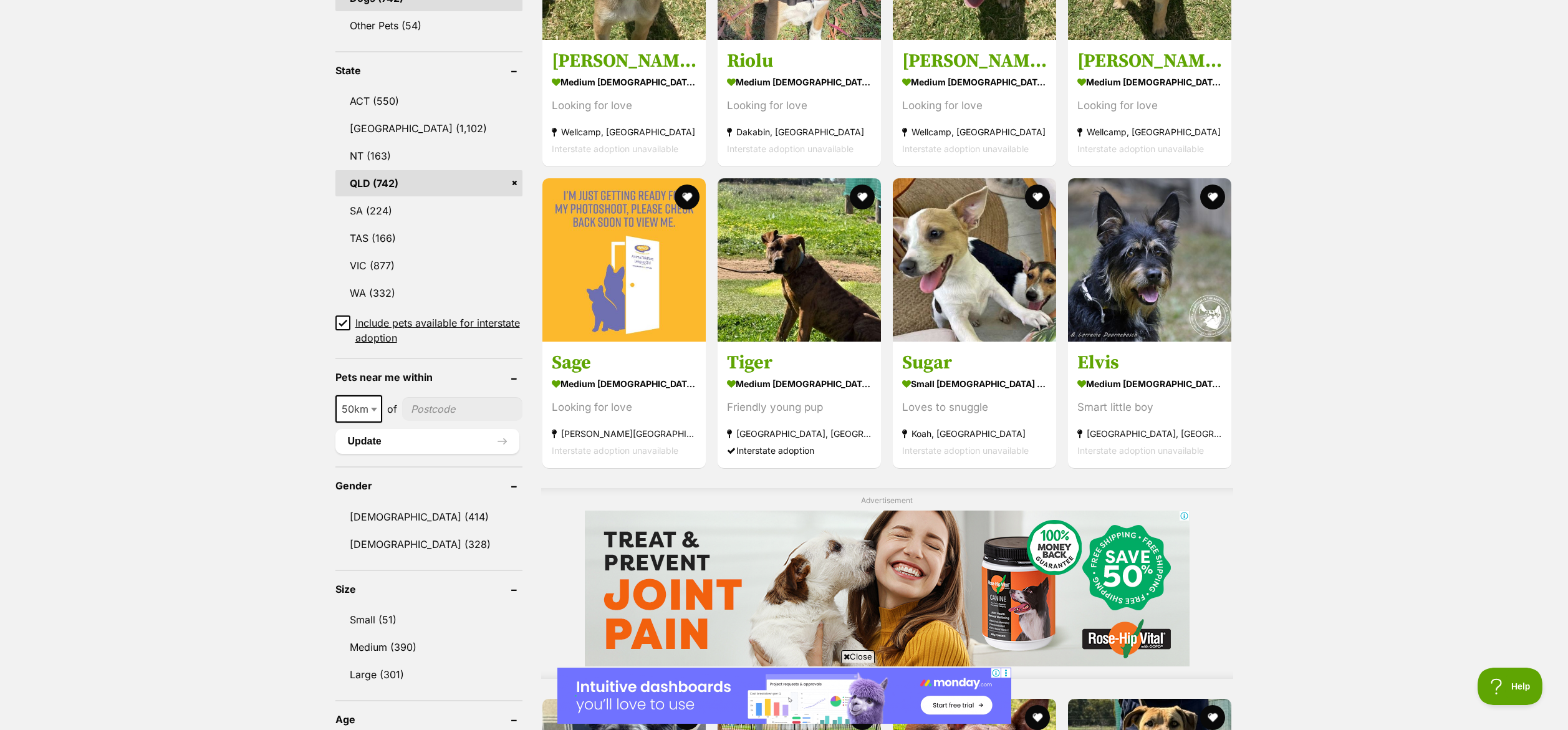
scroll to position [607, 0]
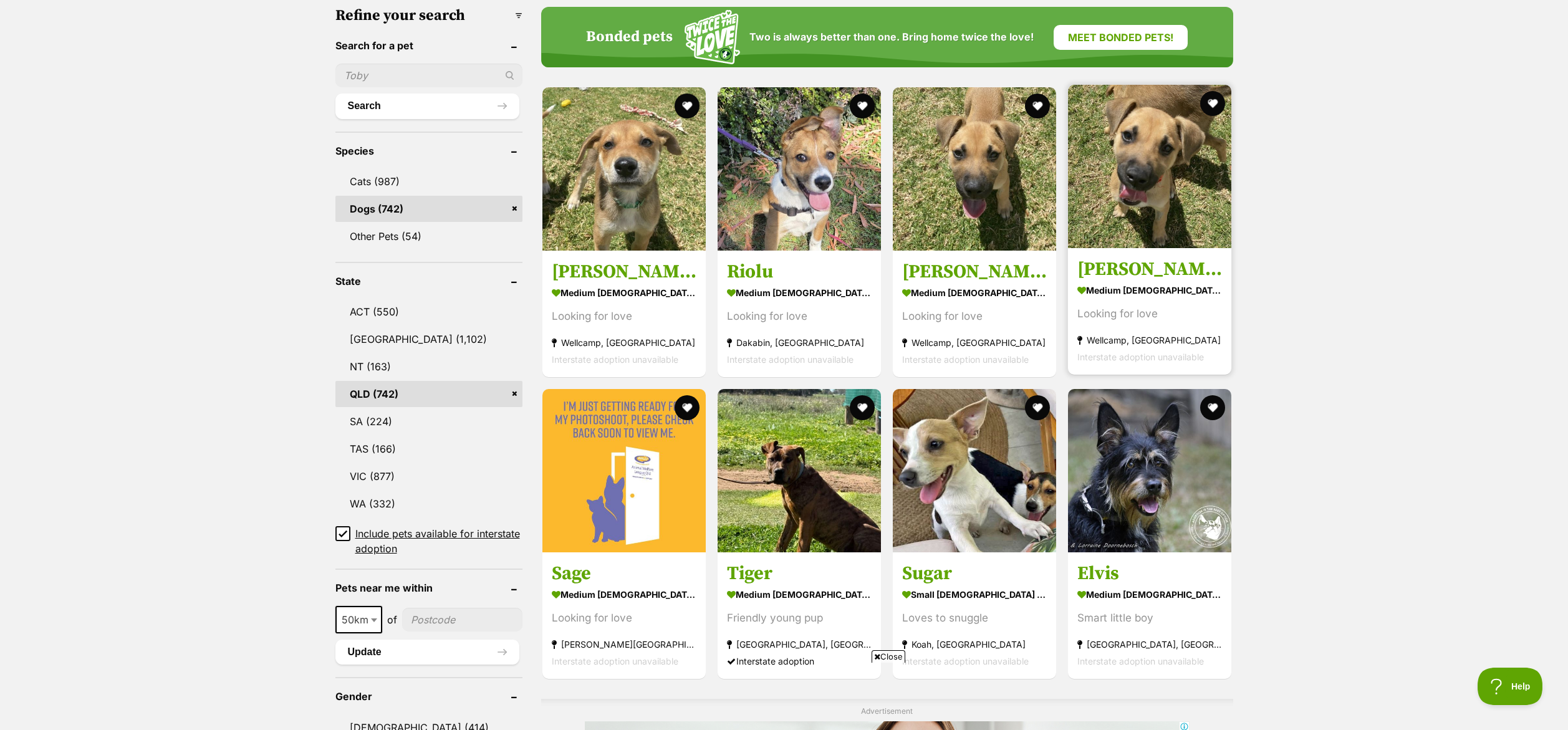
click at [1148, 185] on img at bounding box center [1150, 166] width 163 height 163
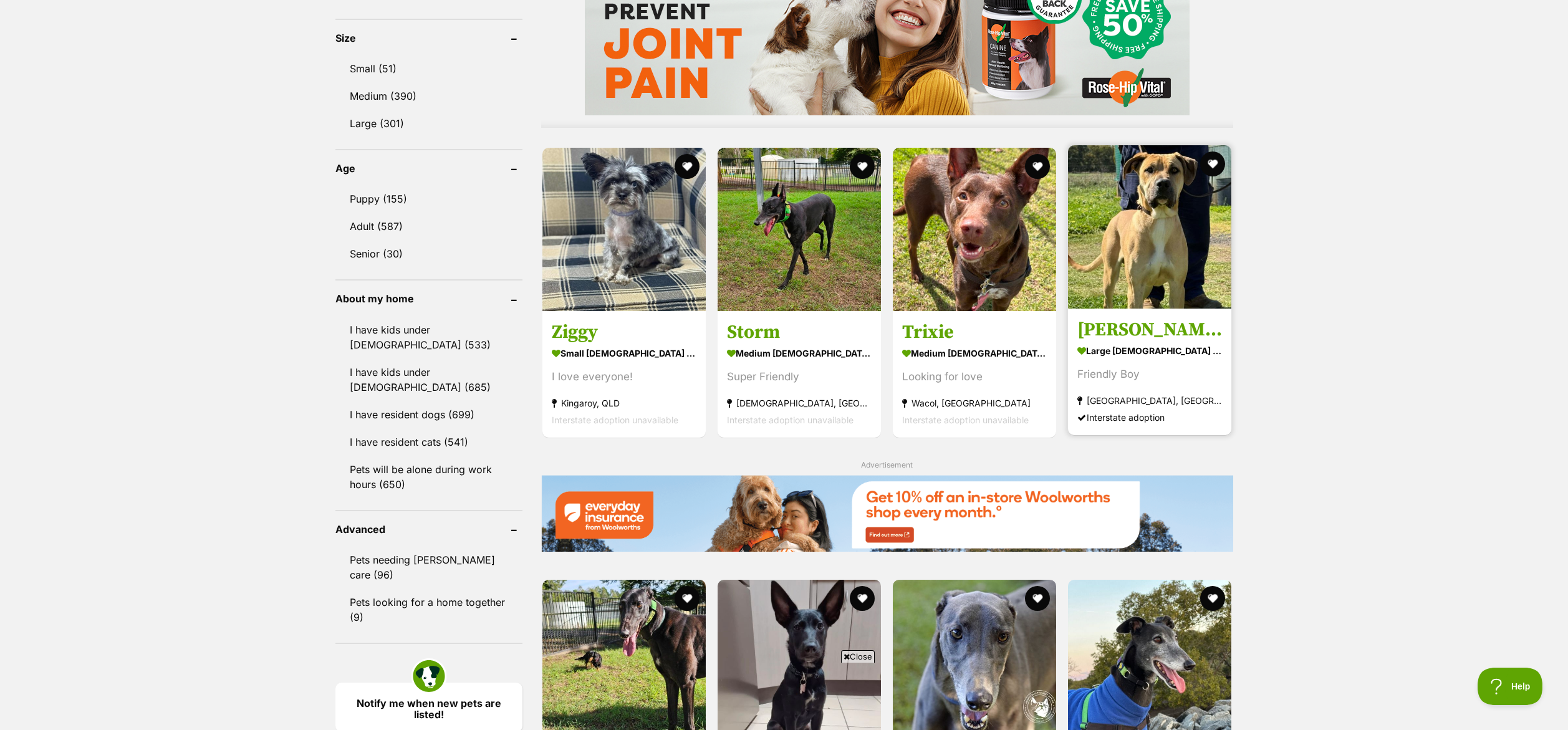
scroll to position [1158, 0]
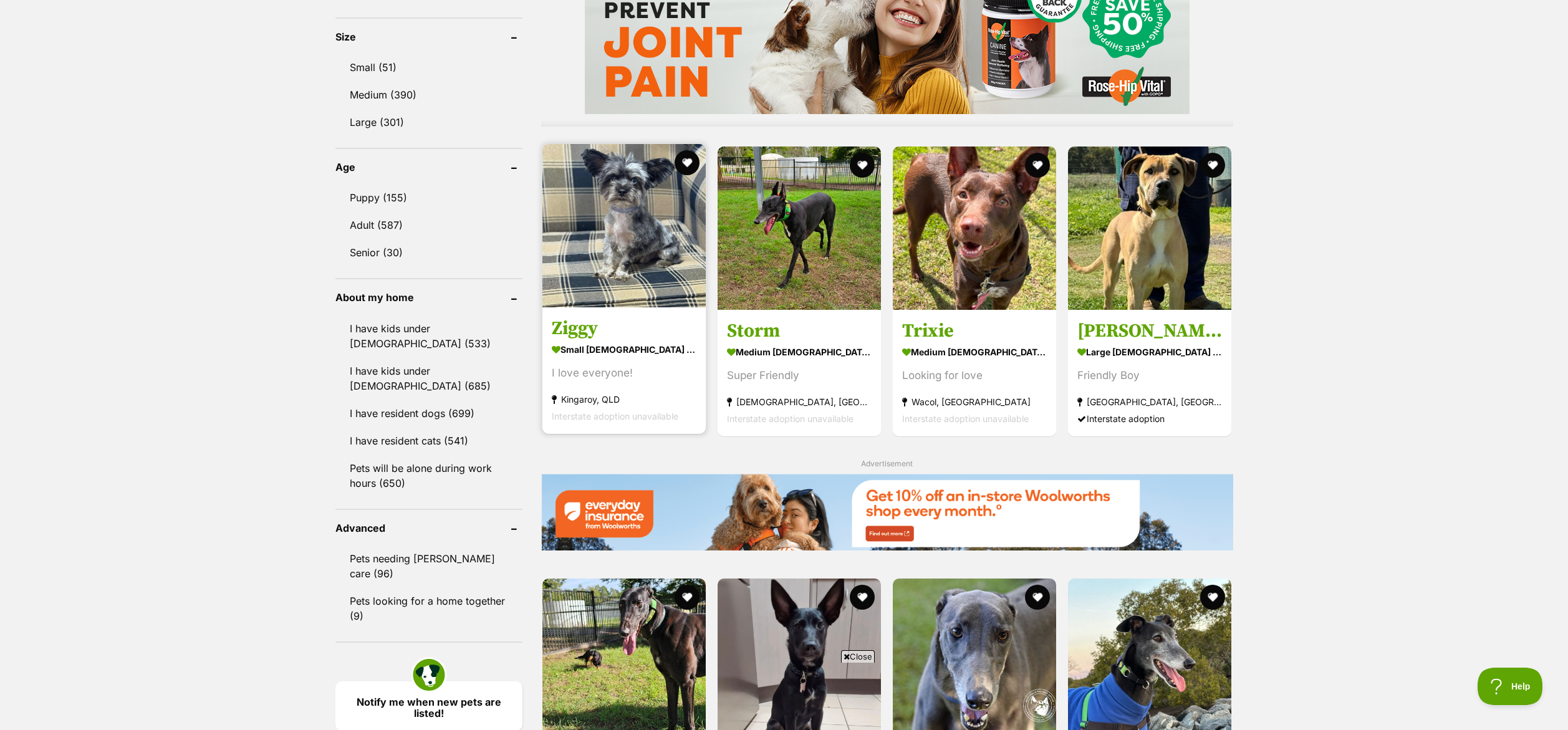
click at [656, 220] on img at bounding box center [624, 225] width 163 height 163
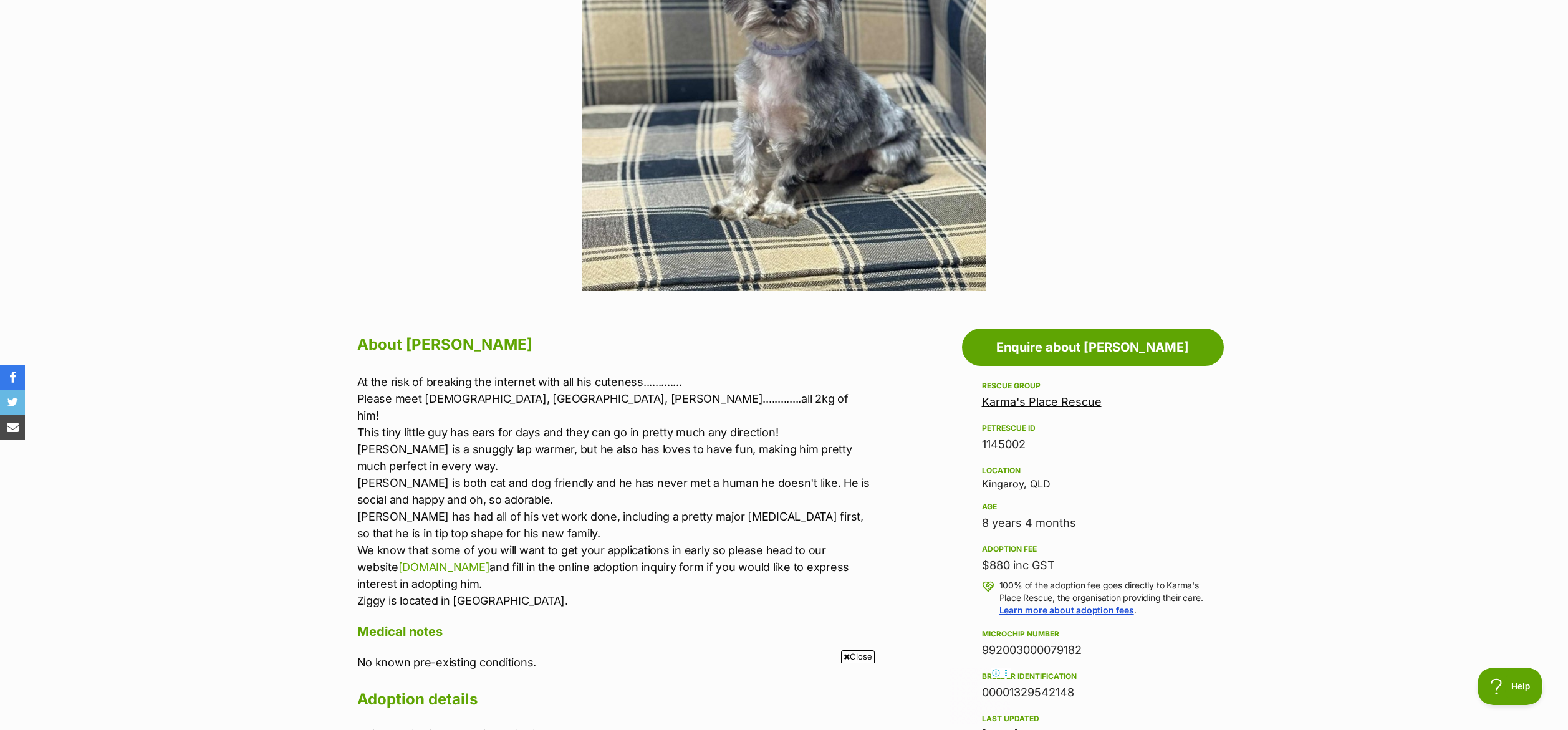
click at [847, 661] on icon at bounding box center [847, 657] width 6 height 8
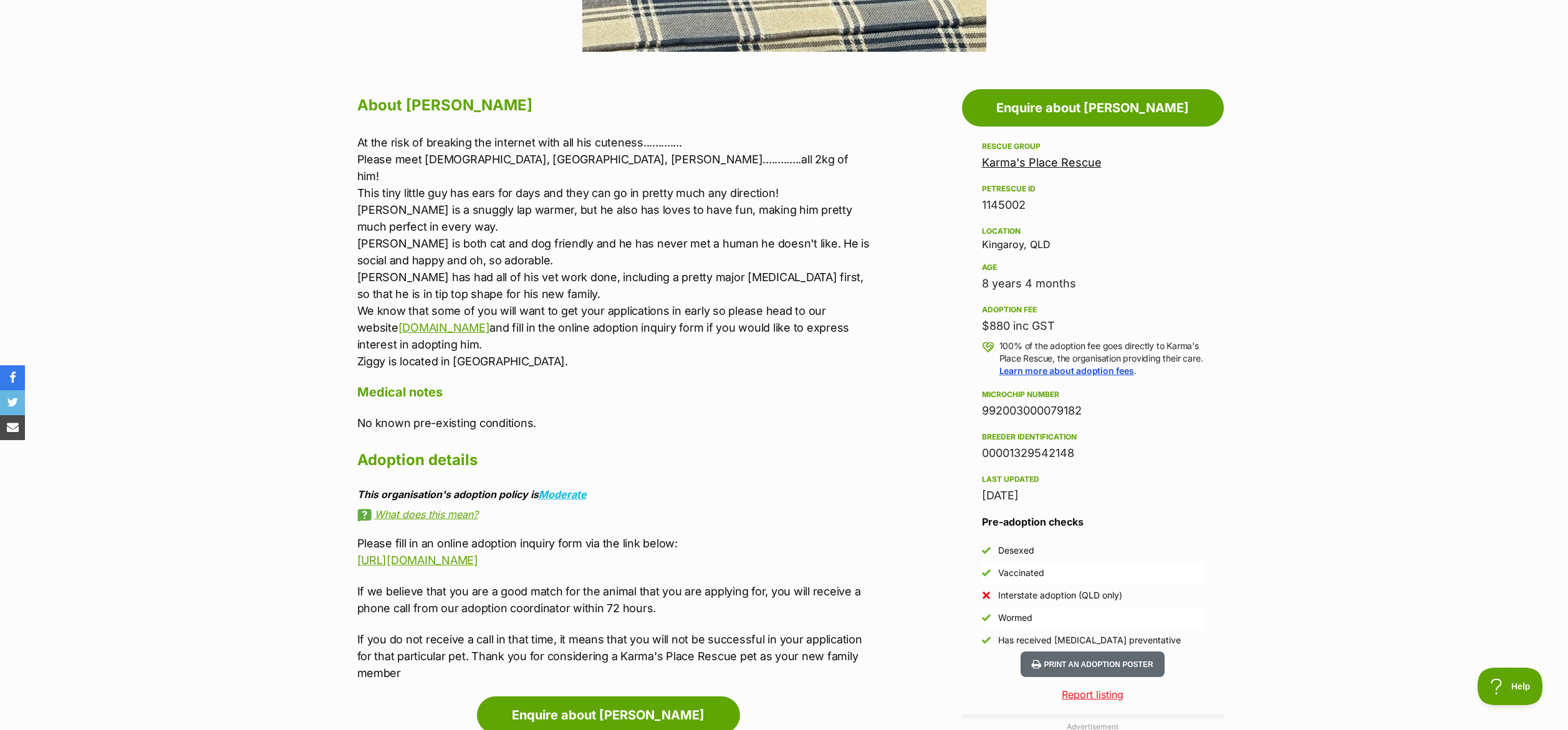
scroll to position [611, 0]
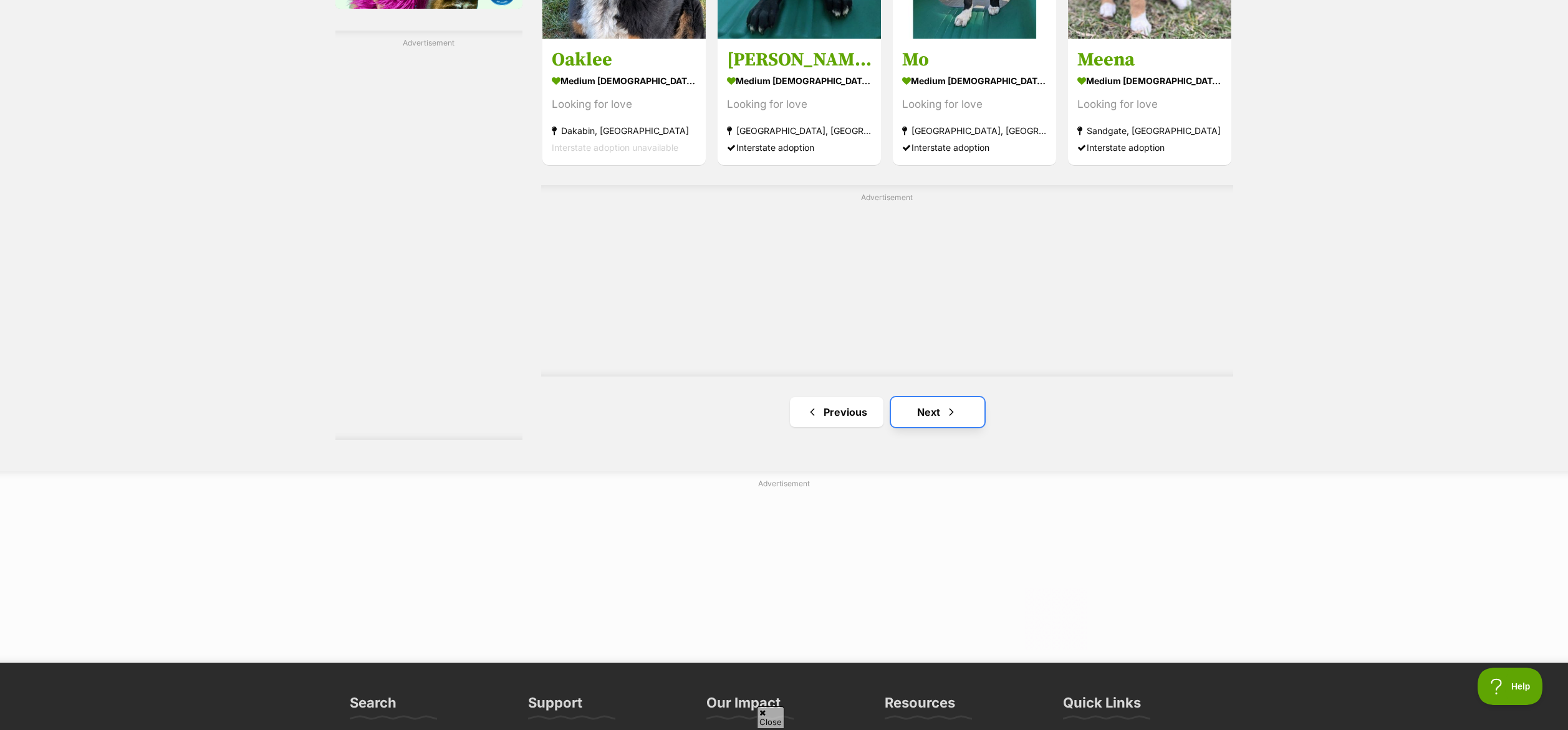
click at [932, 421] on link "Next" at bounding box center [937, 412] width 94 height 30
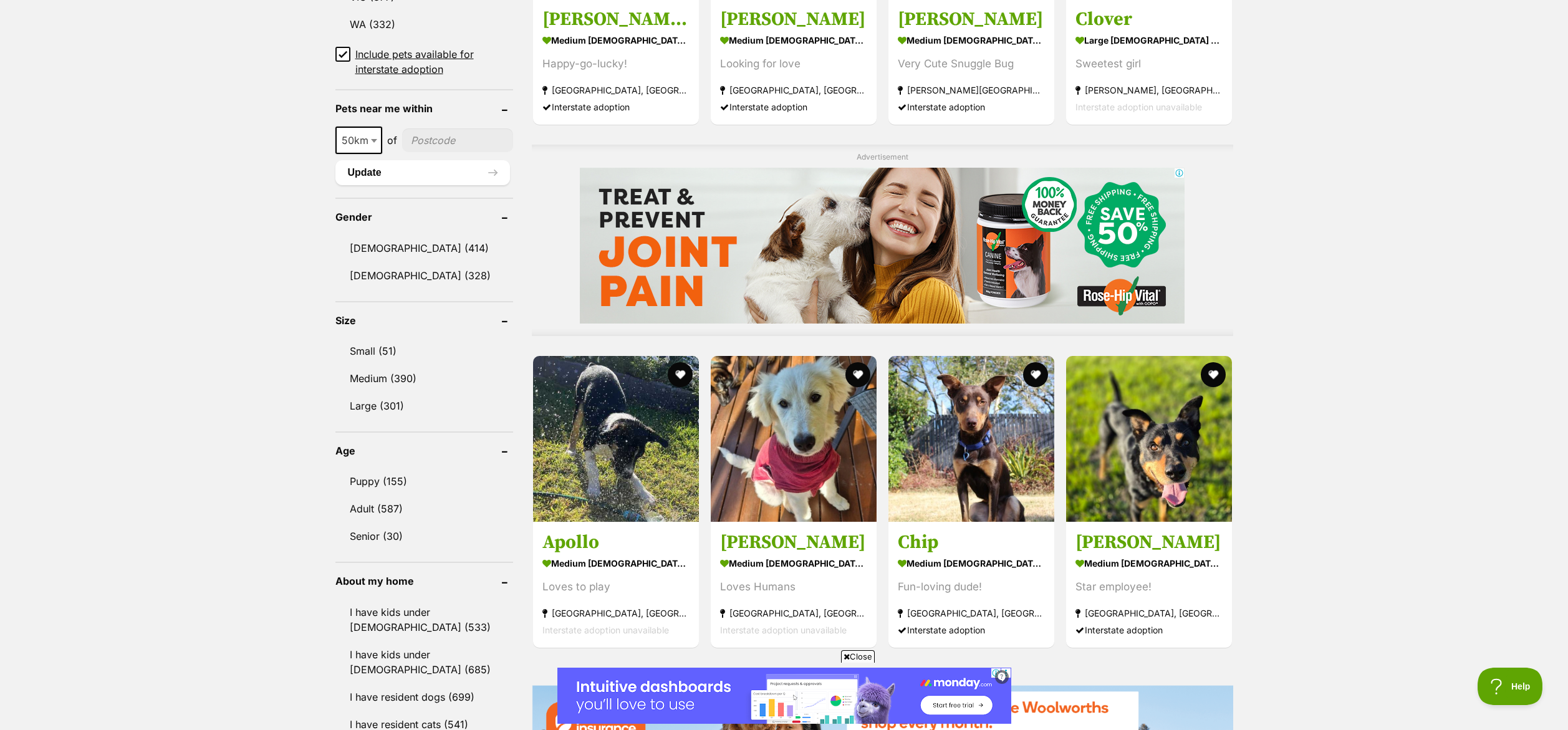
scroll to position [876, 0]
click at [844, 657] on icon at bounding box center [847, 657] width 6 height 8
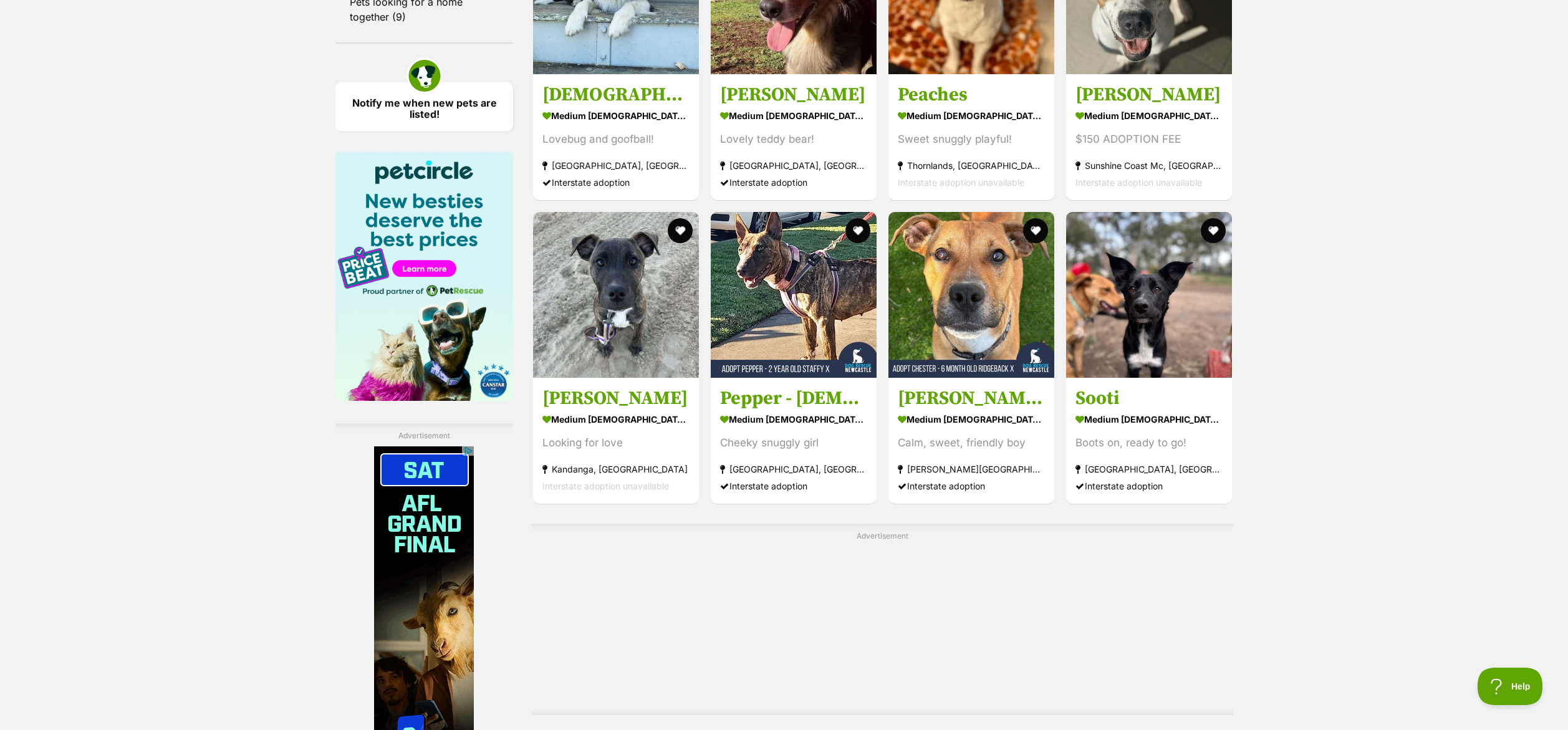
scroll to position [1845, 0]
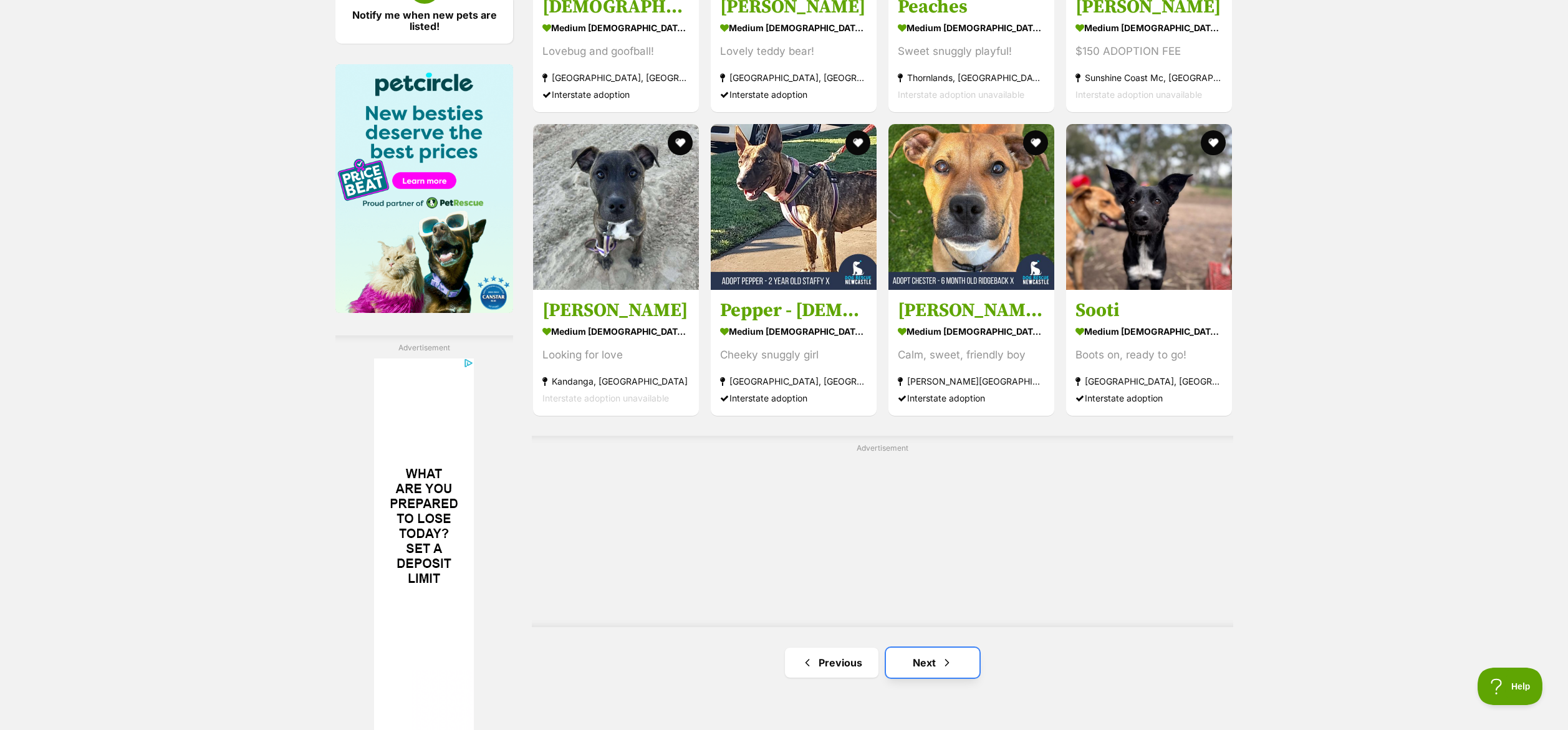
click at [976, 661] on link "Next" at bounding box center [933, 662] width 94 height 30
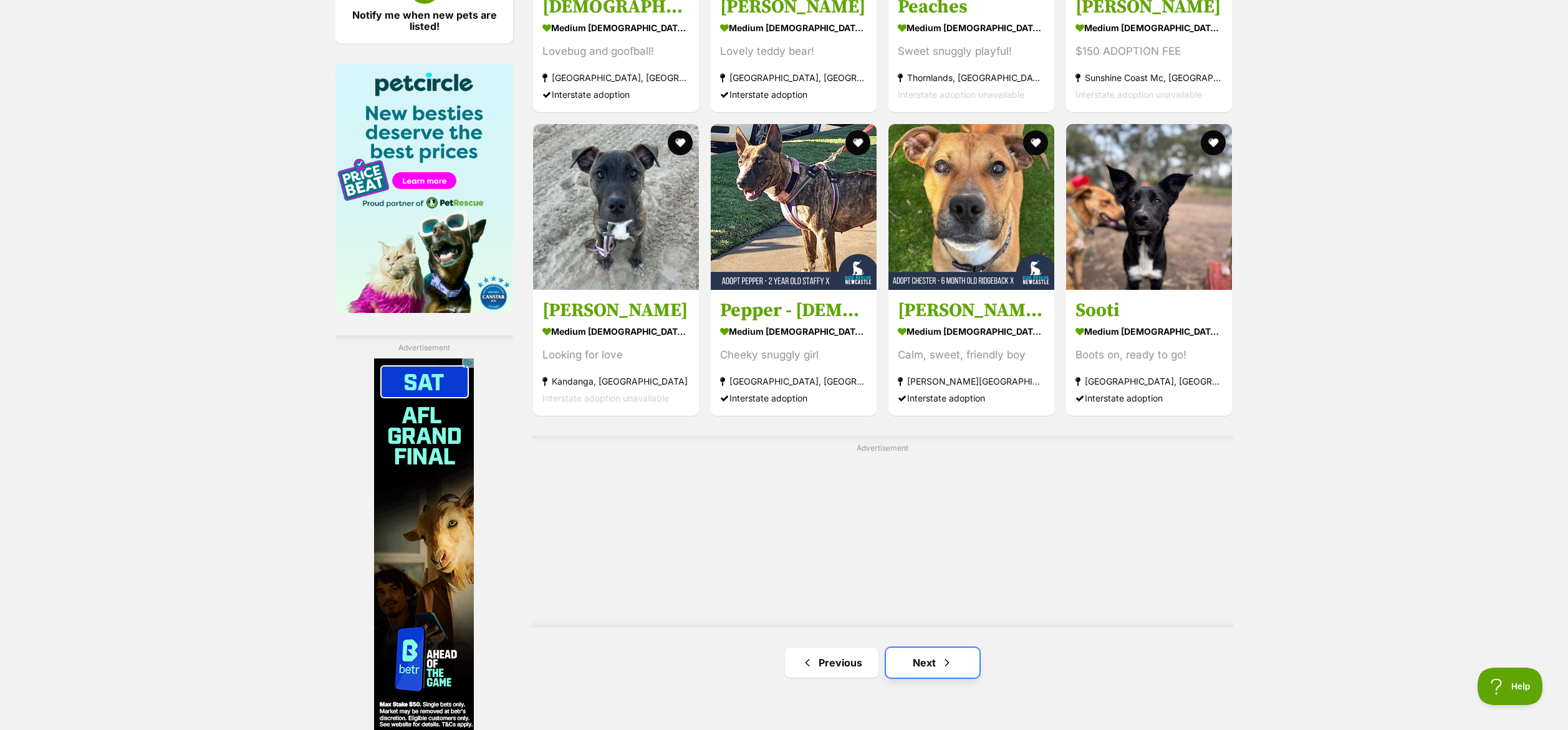
scroll to position [1850, 0]
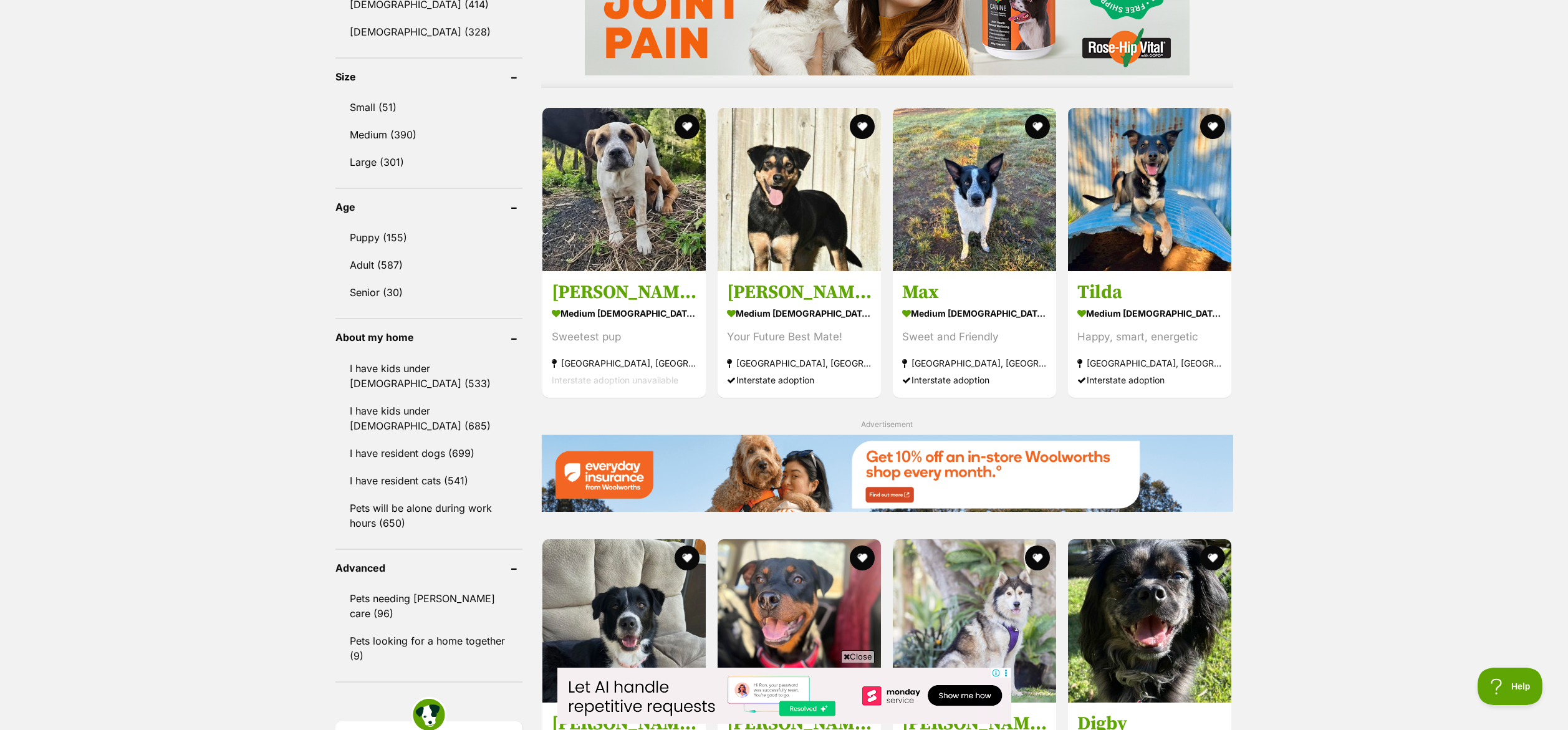
scroll to position [1145, 0]
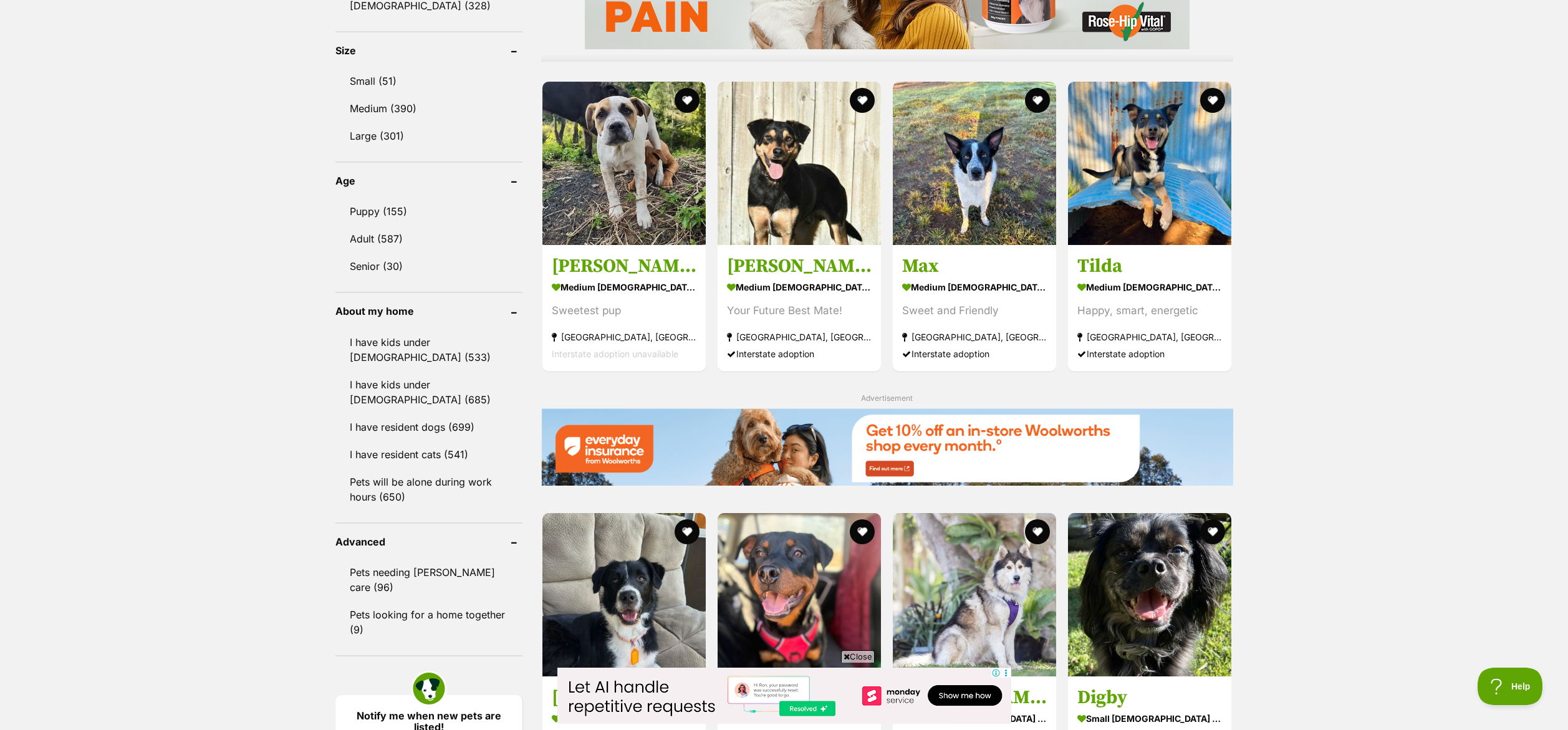
click at [849, 658] on span "Close" at bounding box center [858, 656] width 34 height 12
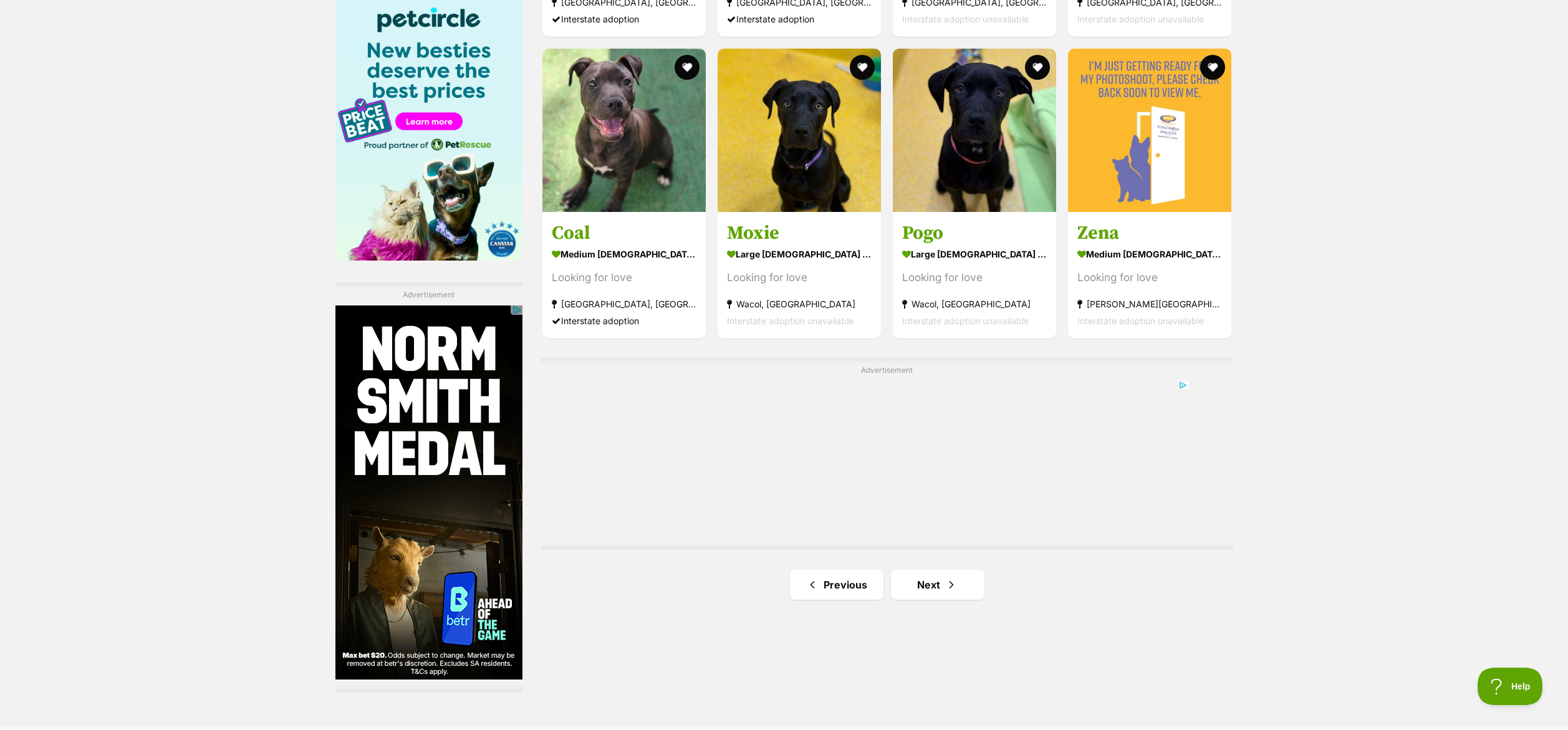
scroll to position [1916, 0]
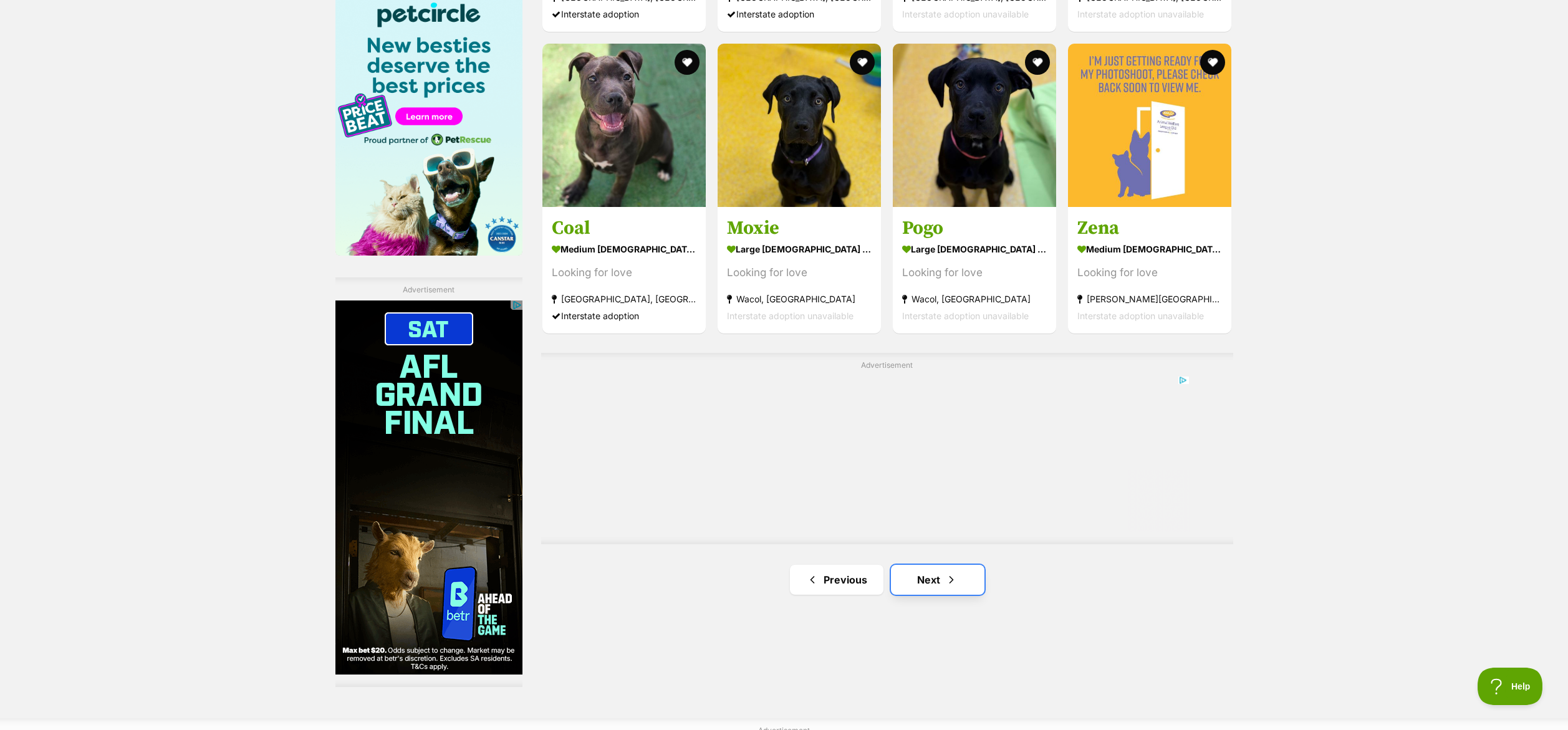
click at [940, 578] on link "Next" at bounding box center [937, 579] width 94 height 30
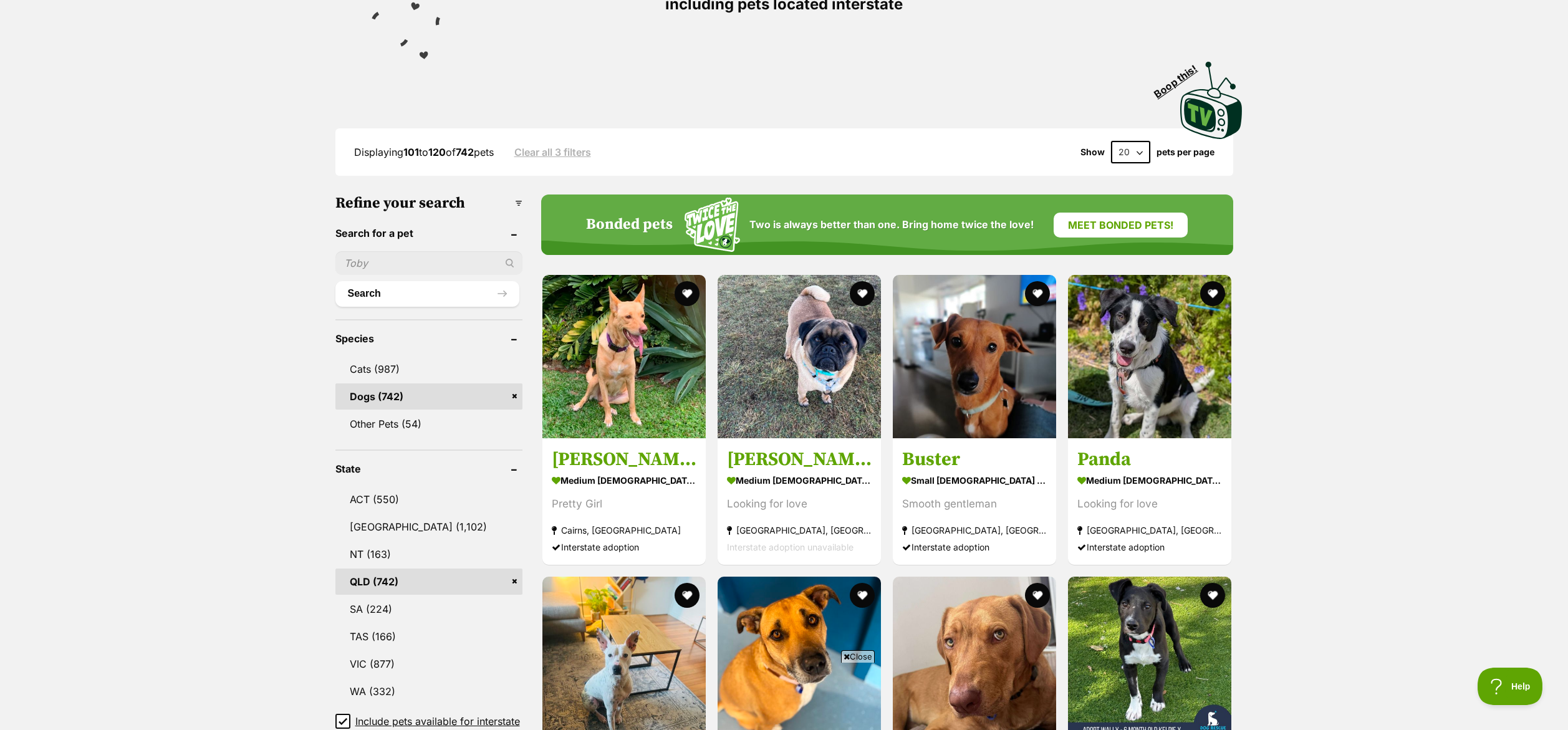
scroll to position [335, 0]
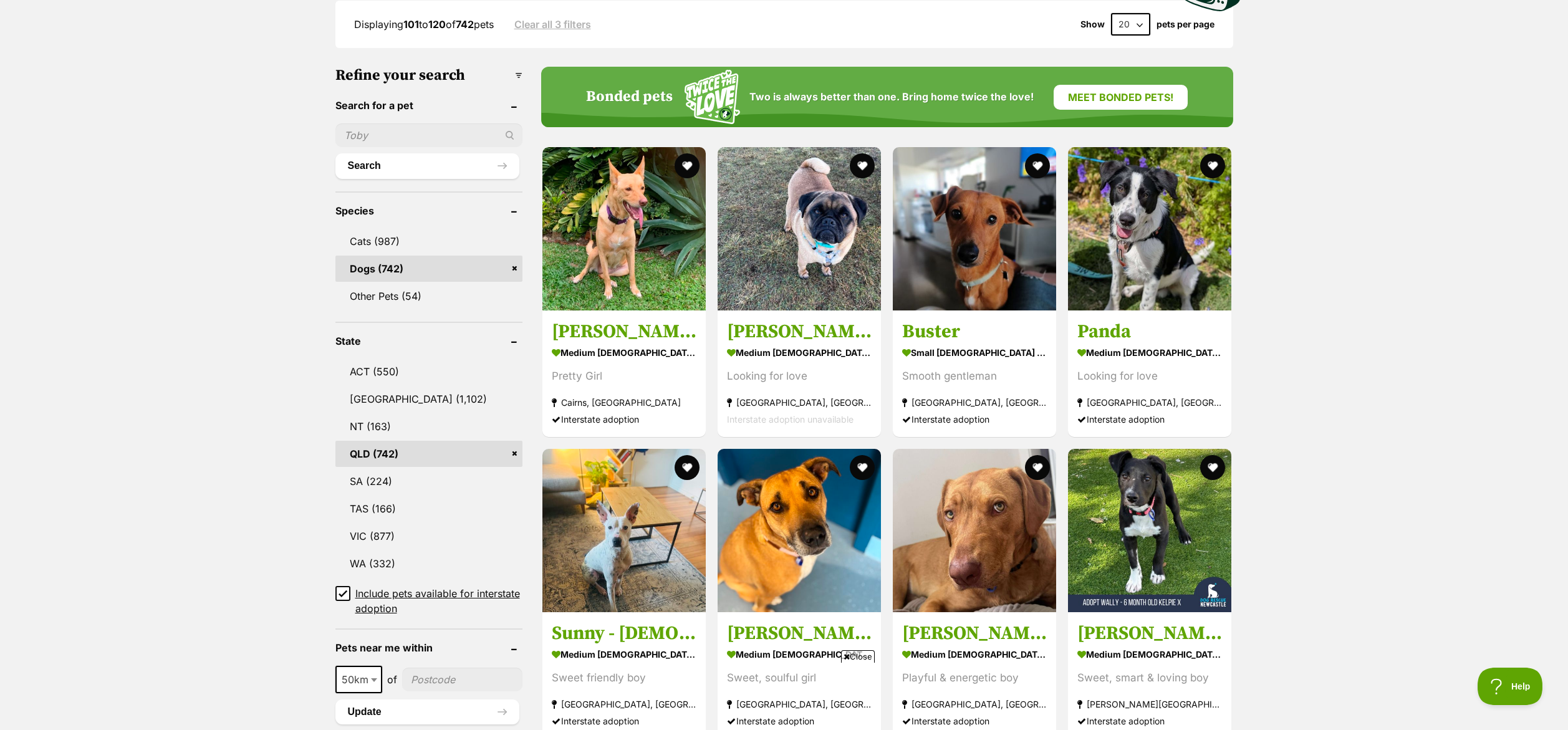
click at [847, 656] on icon at bounding box center [847, 657] width 6 height 8
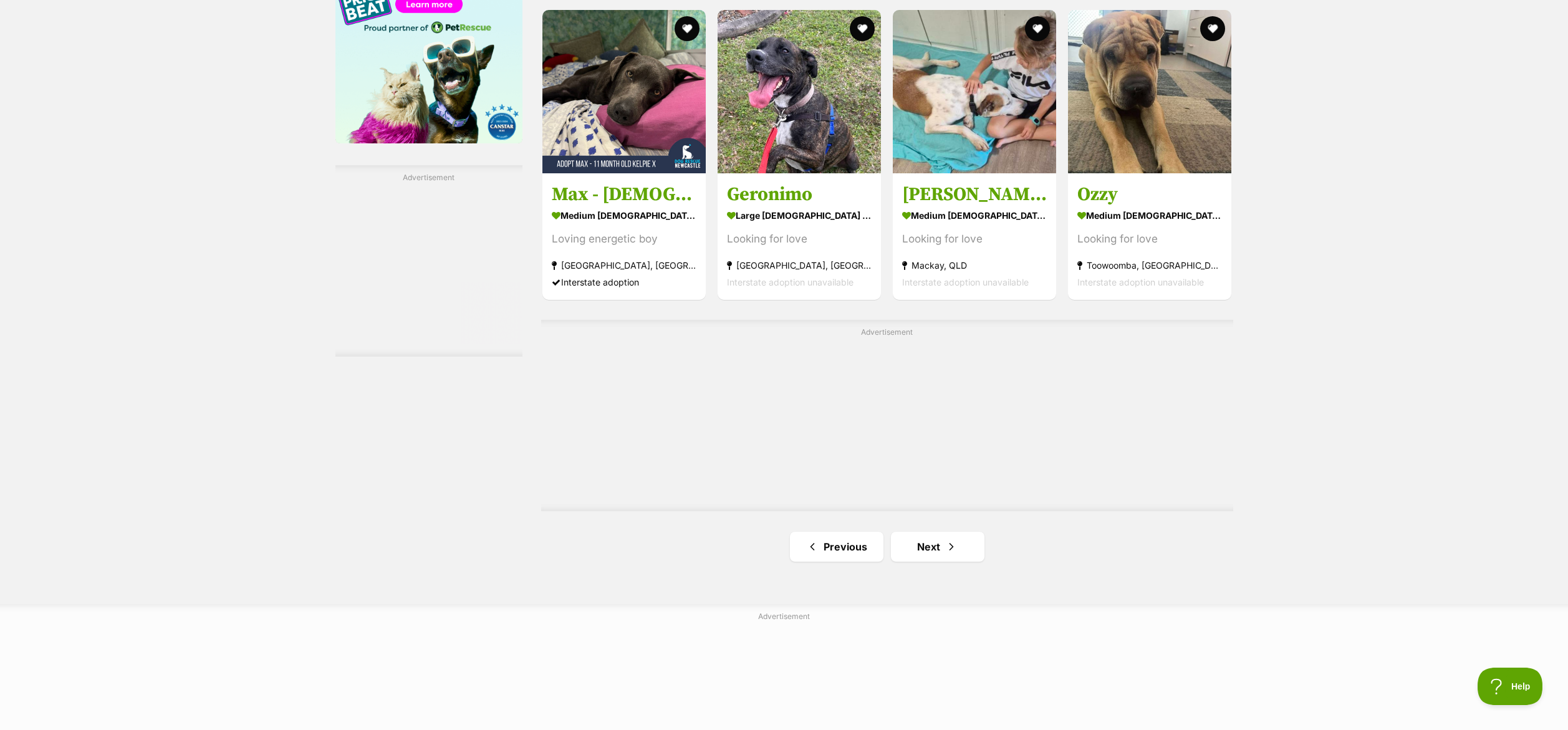
scroll to position [2022, 0]
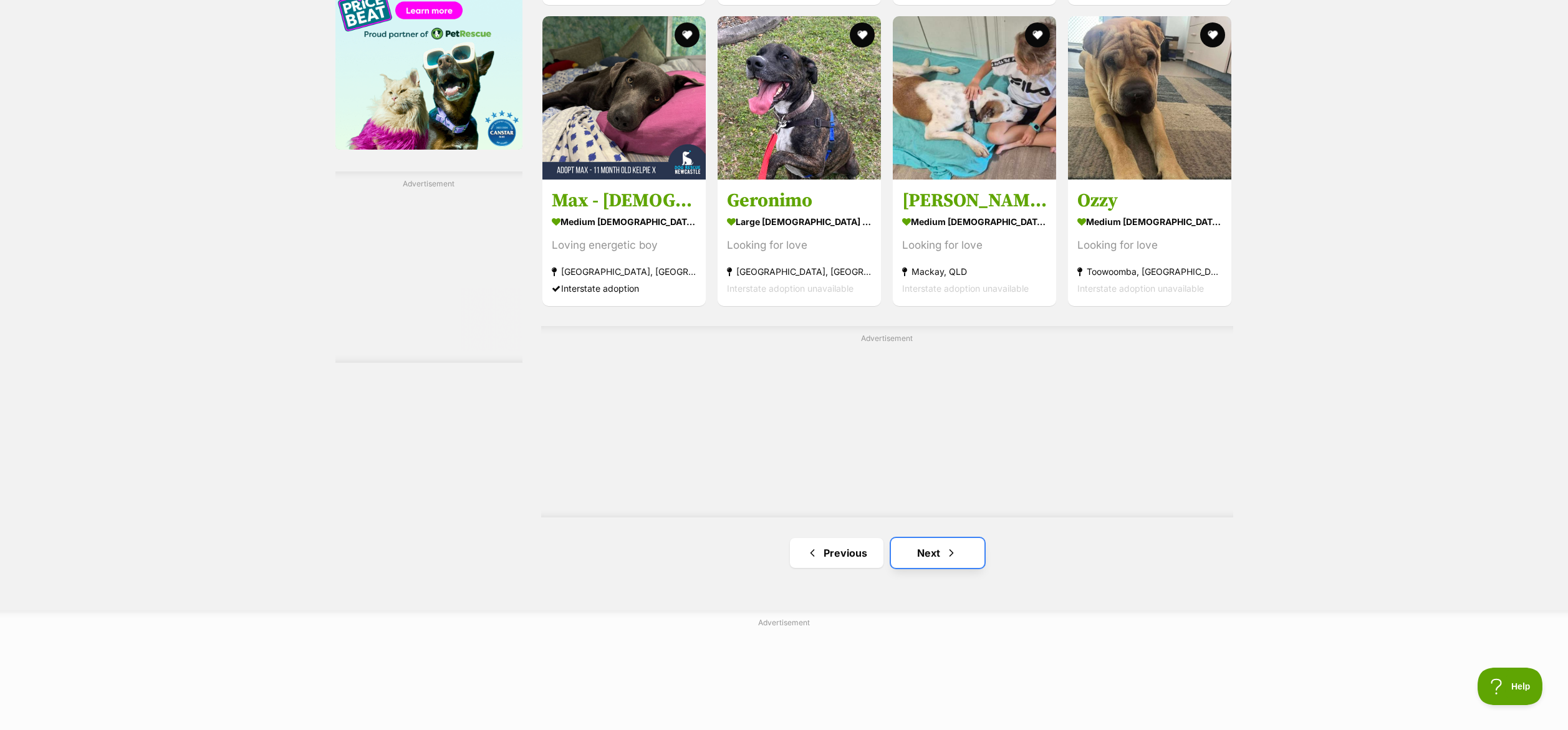
click at [914, 548] on link "Next" at bounding box center [937, 552] width 94 height 30
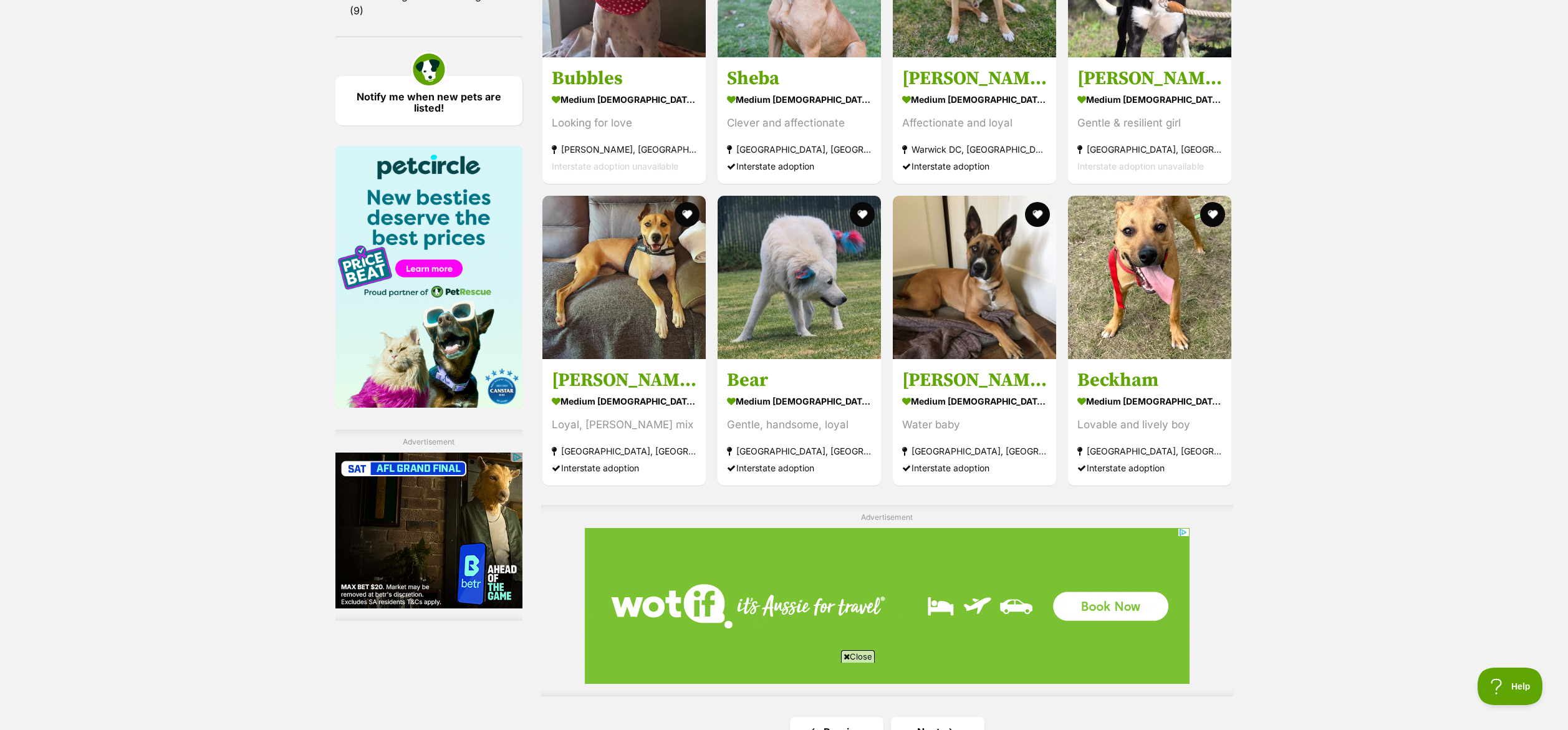
scroll to position [1768, 0]
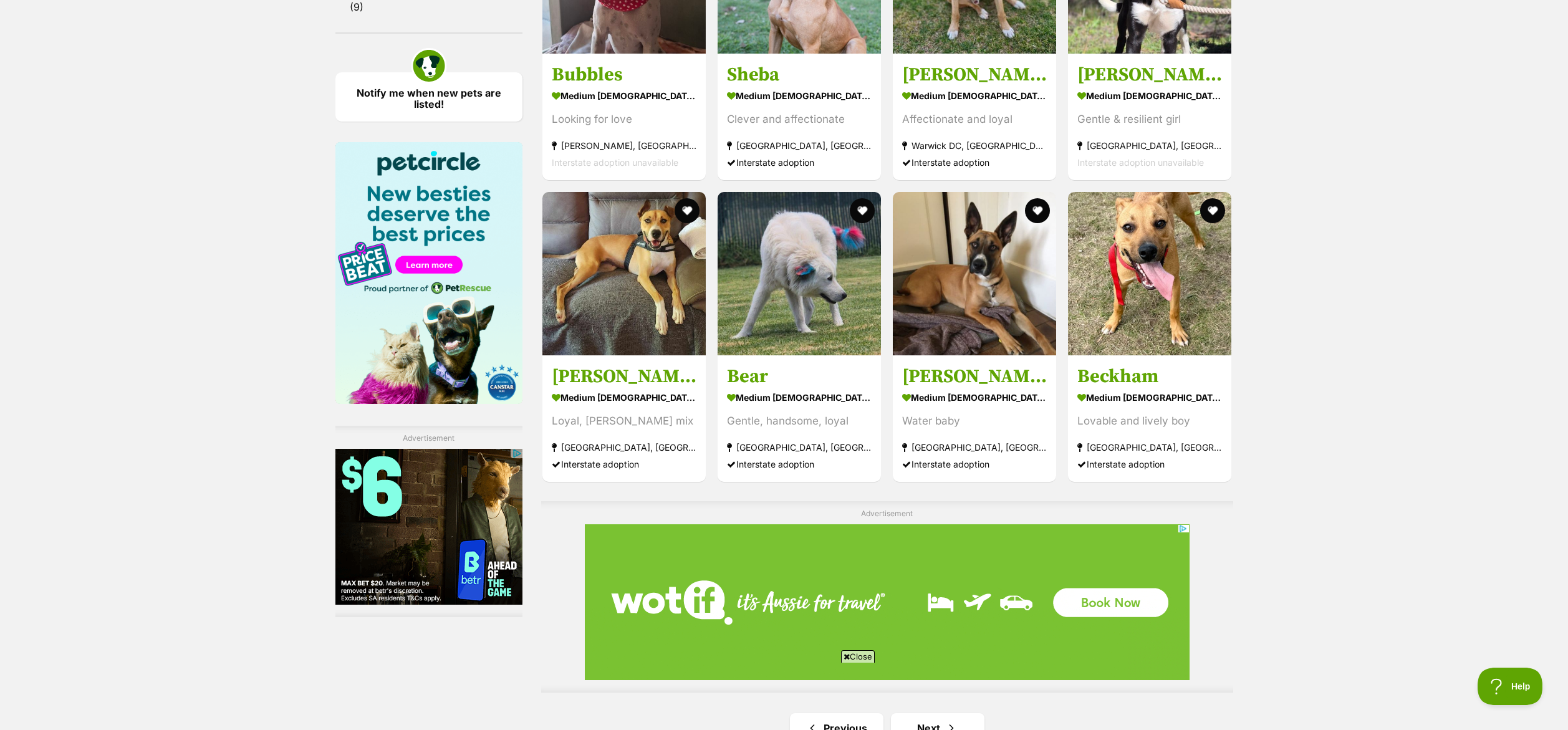
drag, startPoint x: 842, startPoint y: 658, endPoint x: 966, endPoint y: 513, distance: 190.8
click at [844, 658] on icon at bounding box center [847, 657] width 6 height 8
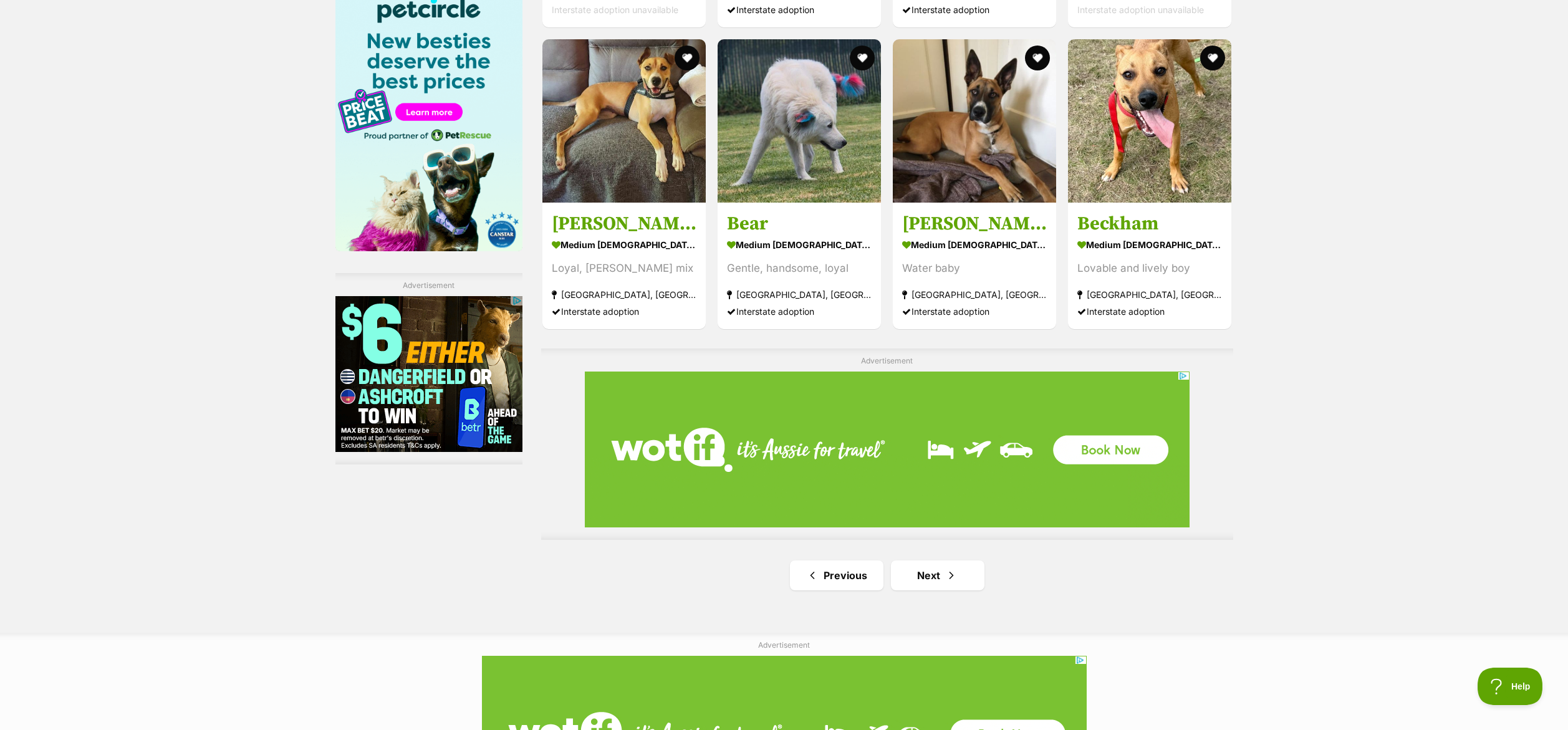
scroll to position [2159, 0]
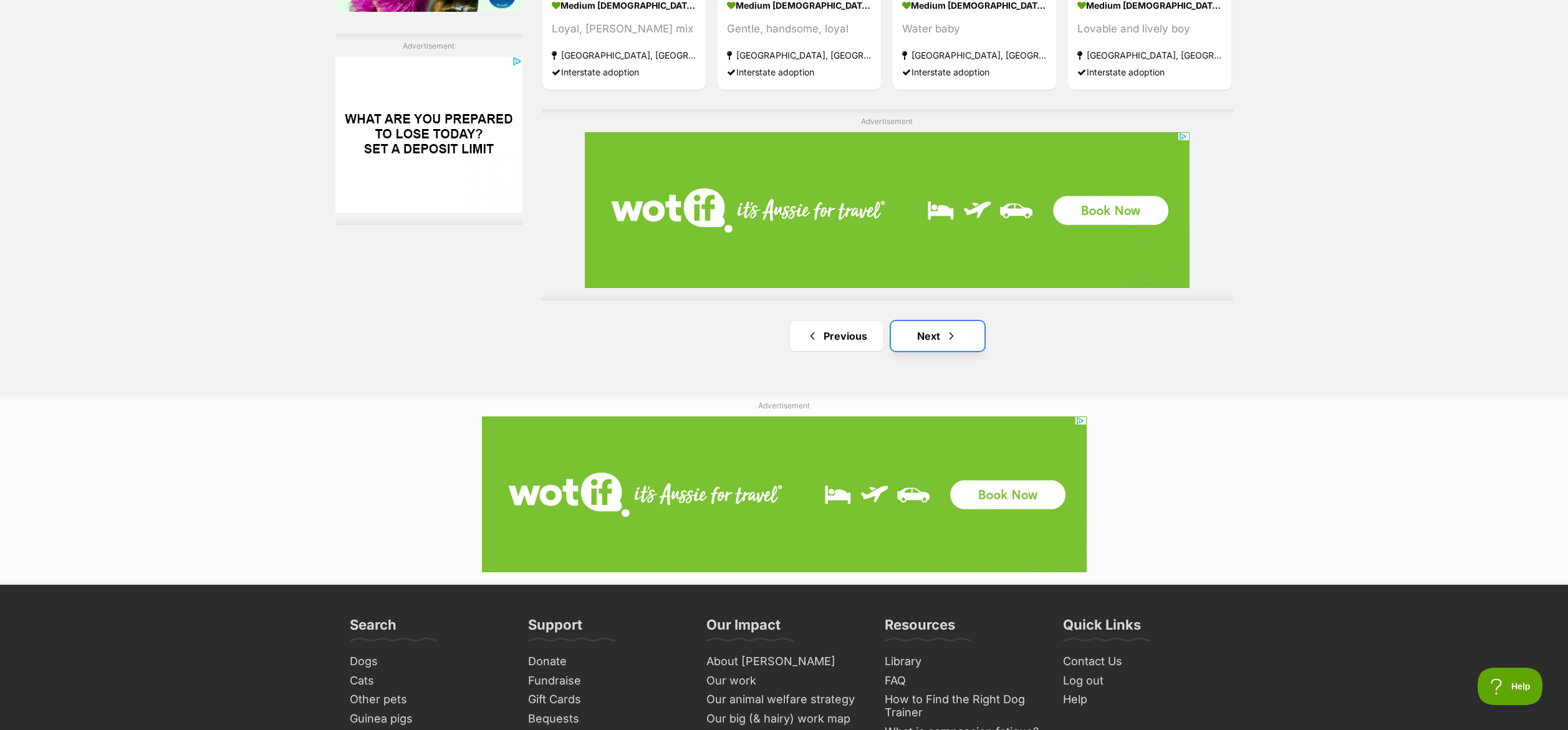
click at [927, 341] on link "Next" at bounding box center [937, 336] width 94 height 30
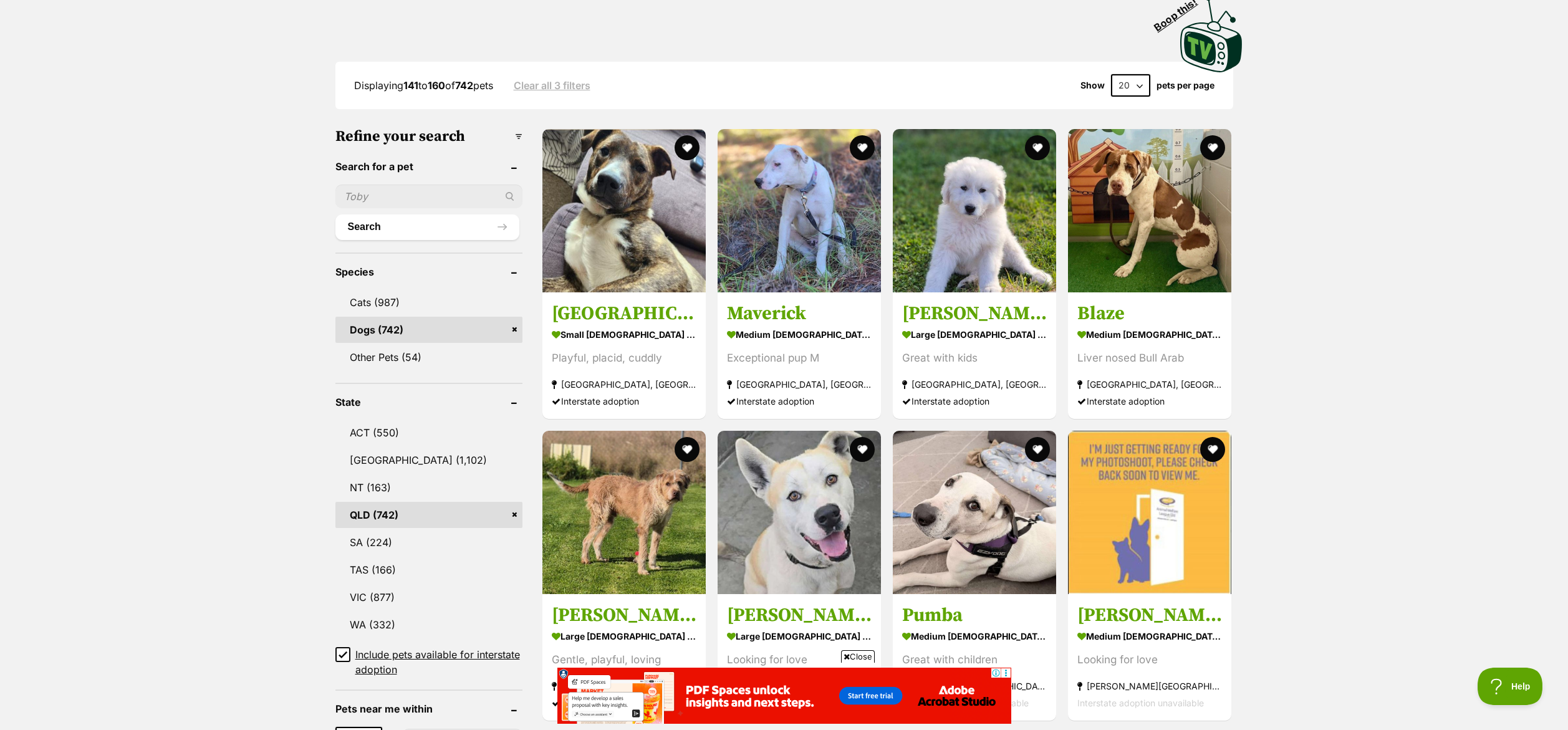
scroll to position [276, 0]
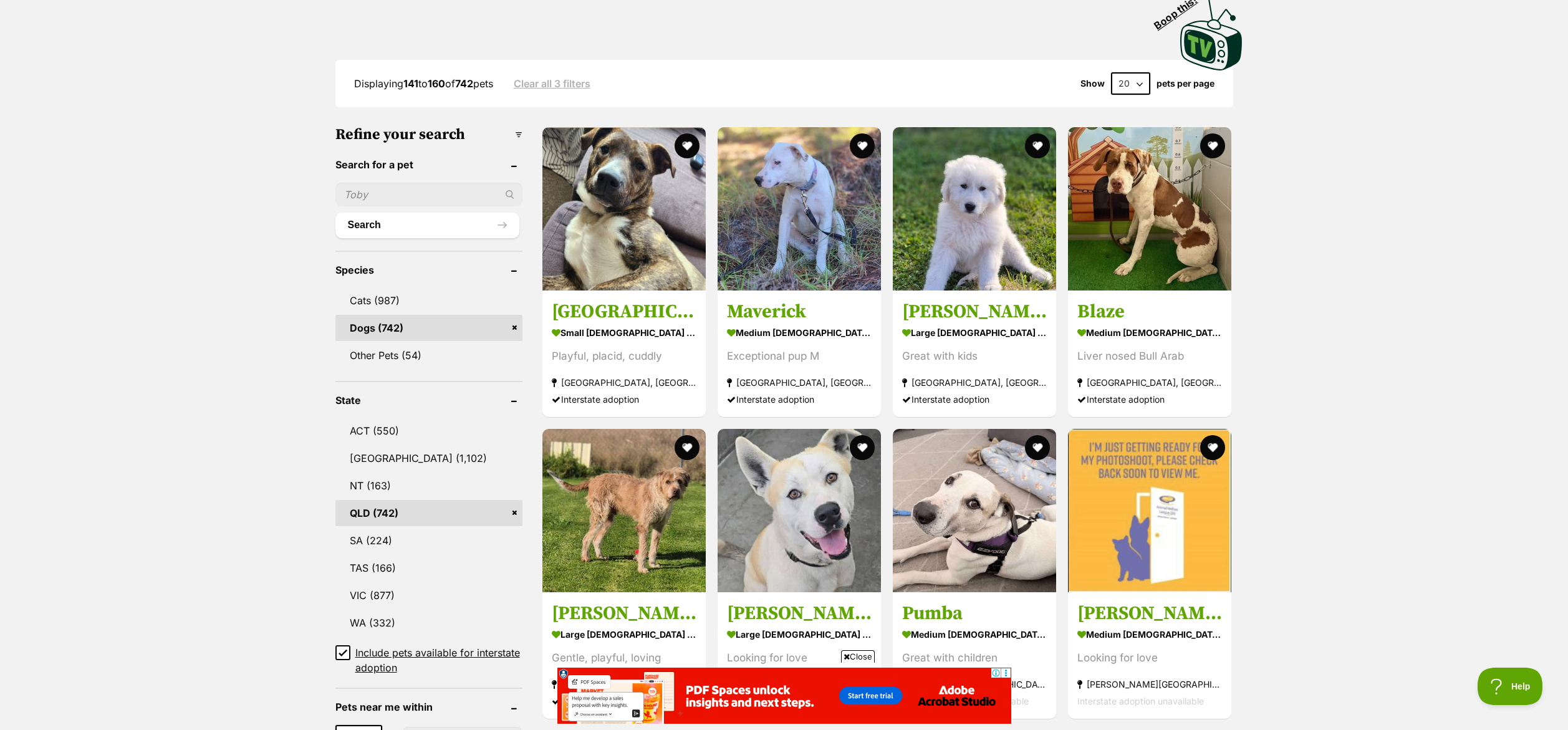
click at [844, 657] on icon at bounding box center [847, 657] width 6 height 8
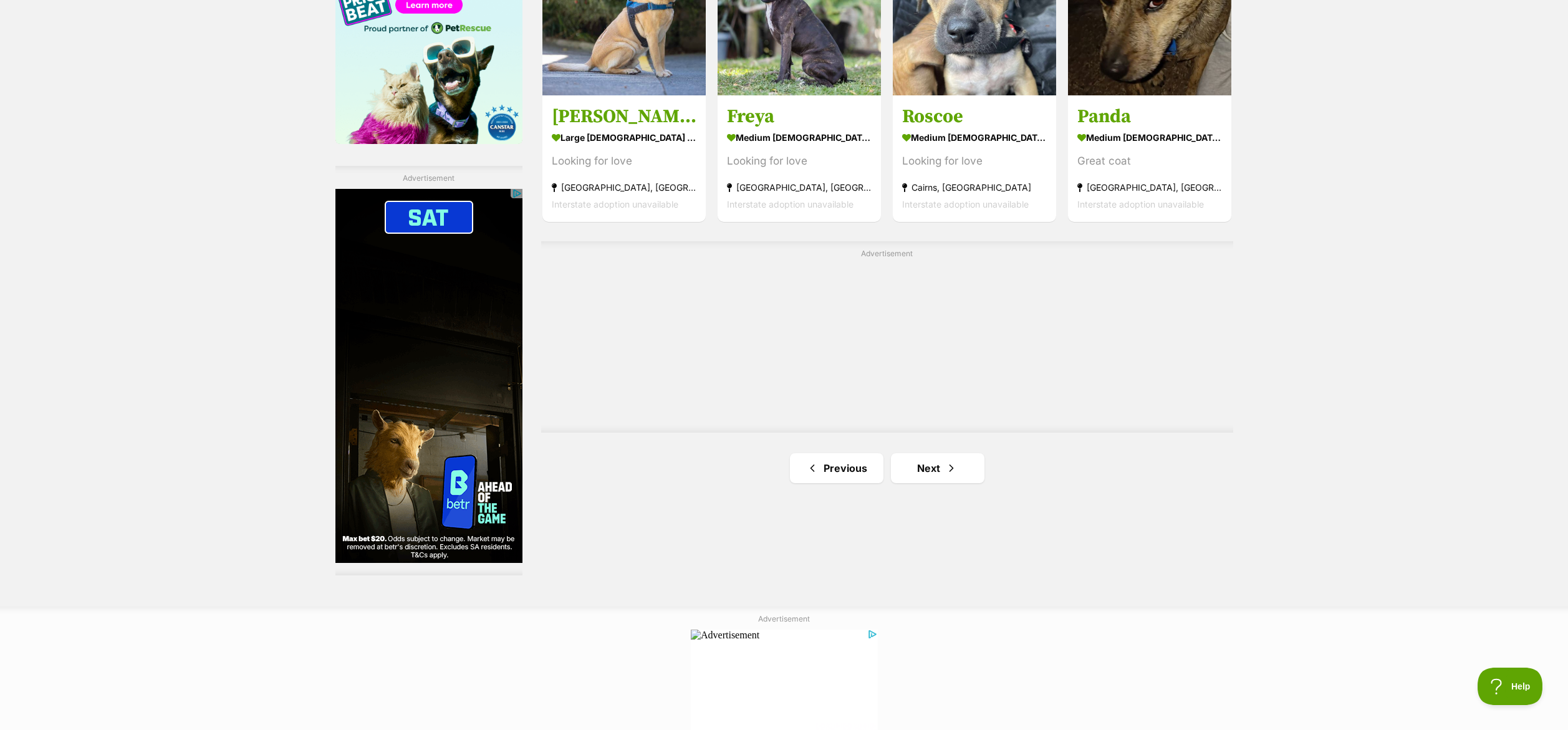
scroll to position [2033, 0]
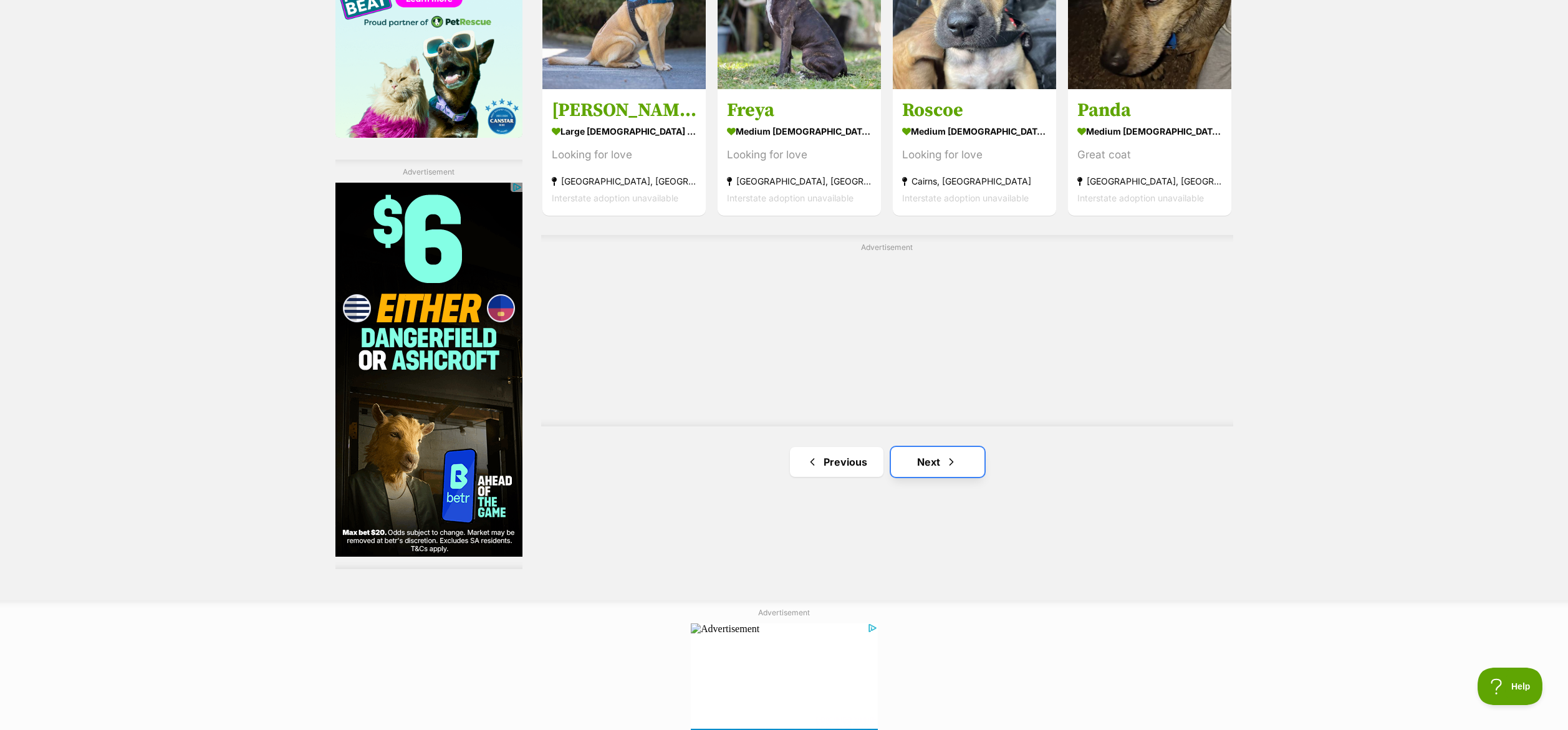
click at [913, 472] on link "Next" at bounding box center [937, 462] width 94 height 30
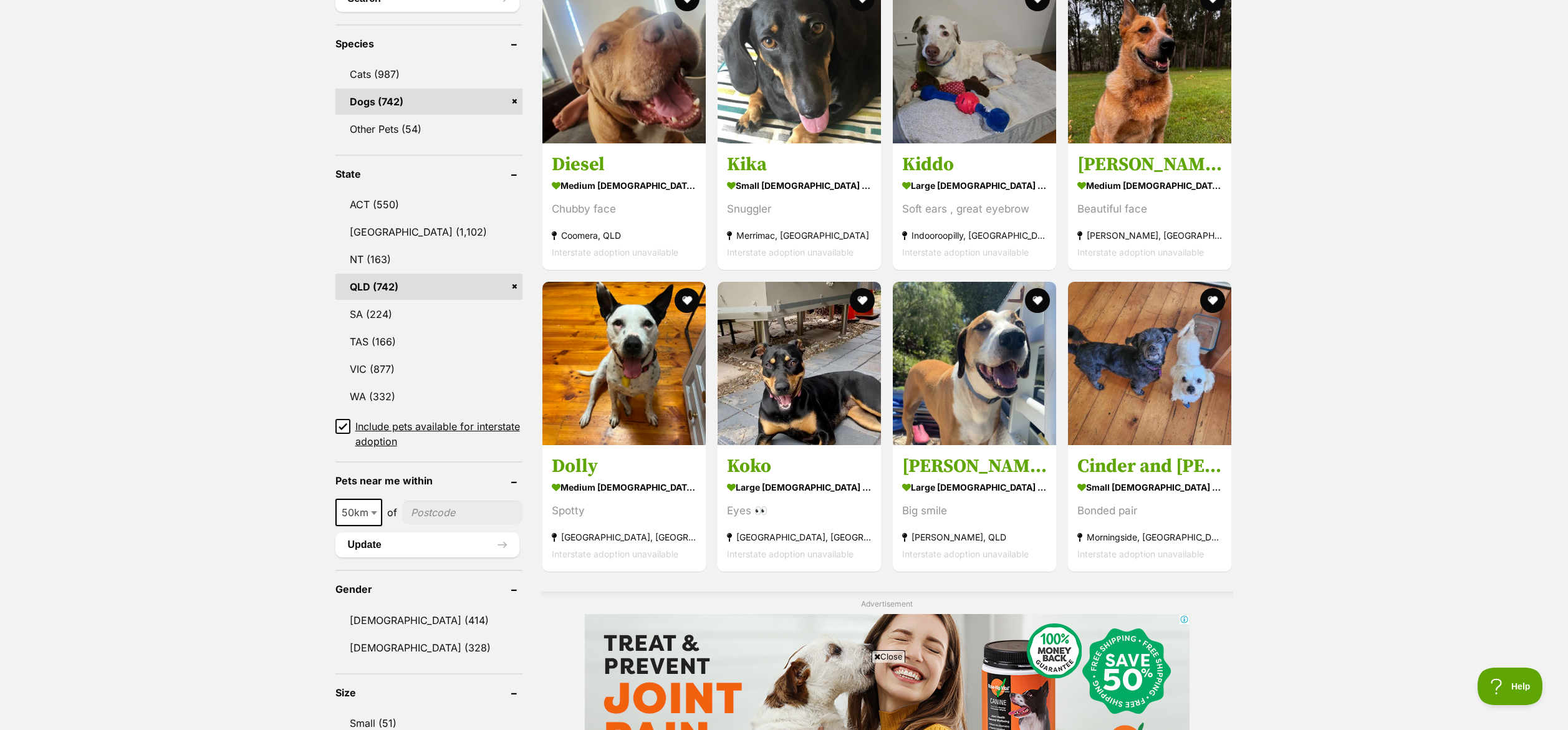
scroll to position [572, 0]
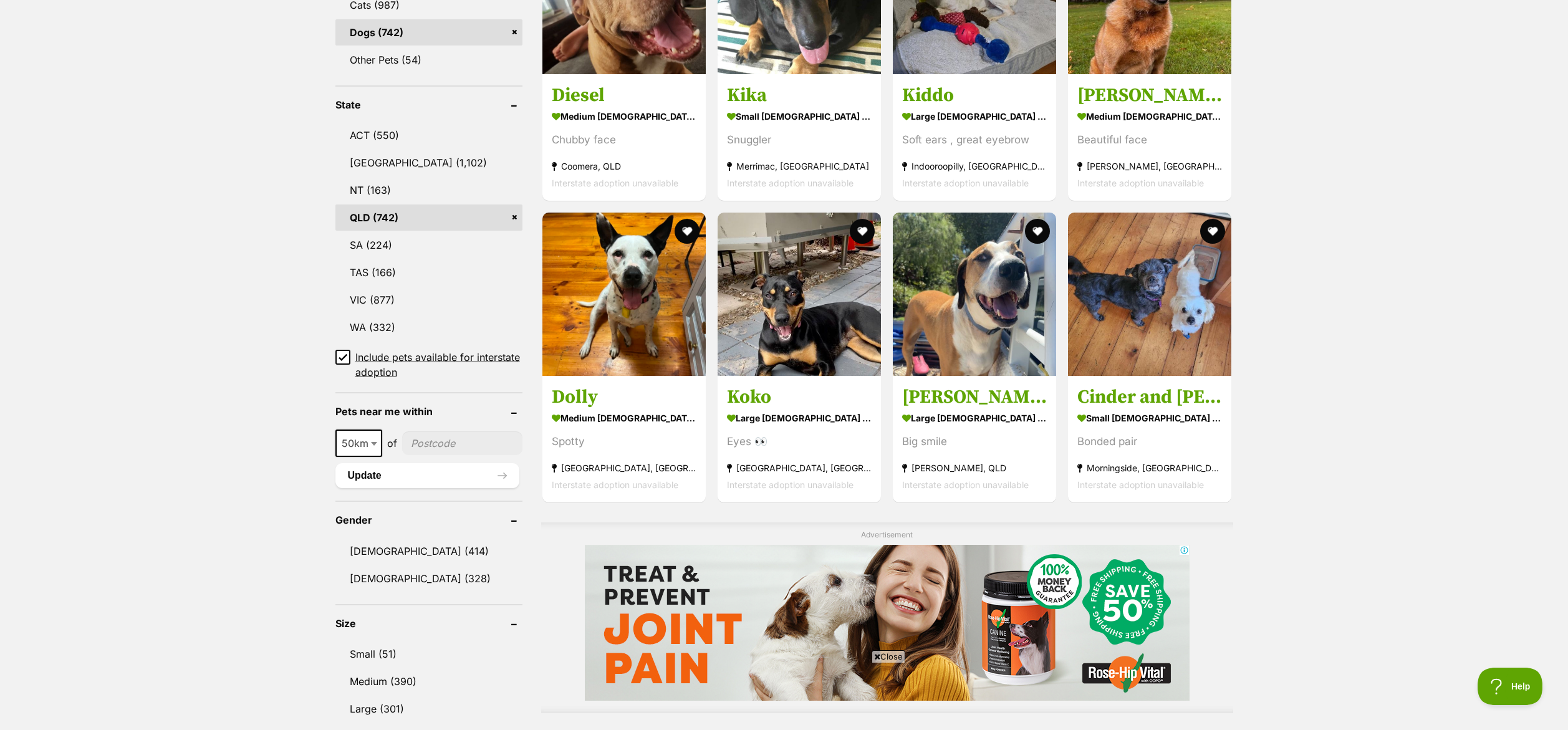
click at [874, 658] on icon at bounding box center [877, 657] width 6 height 8
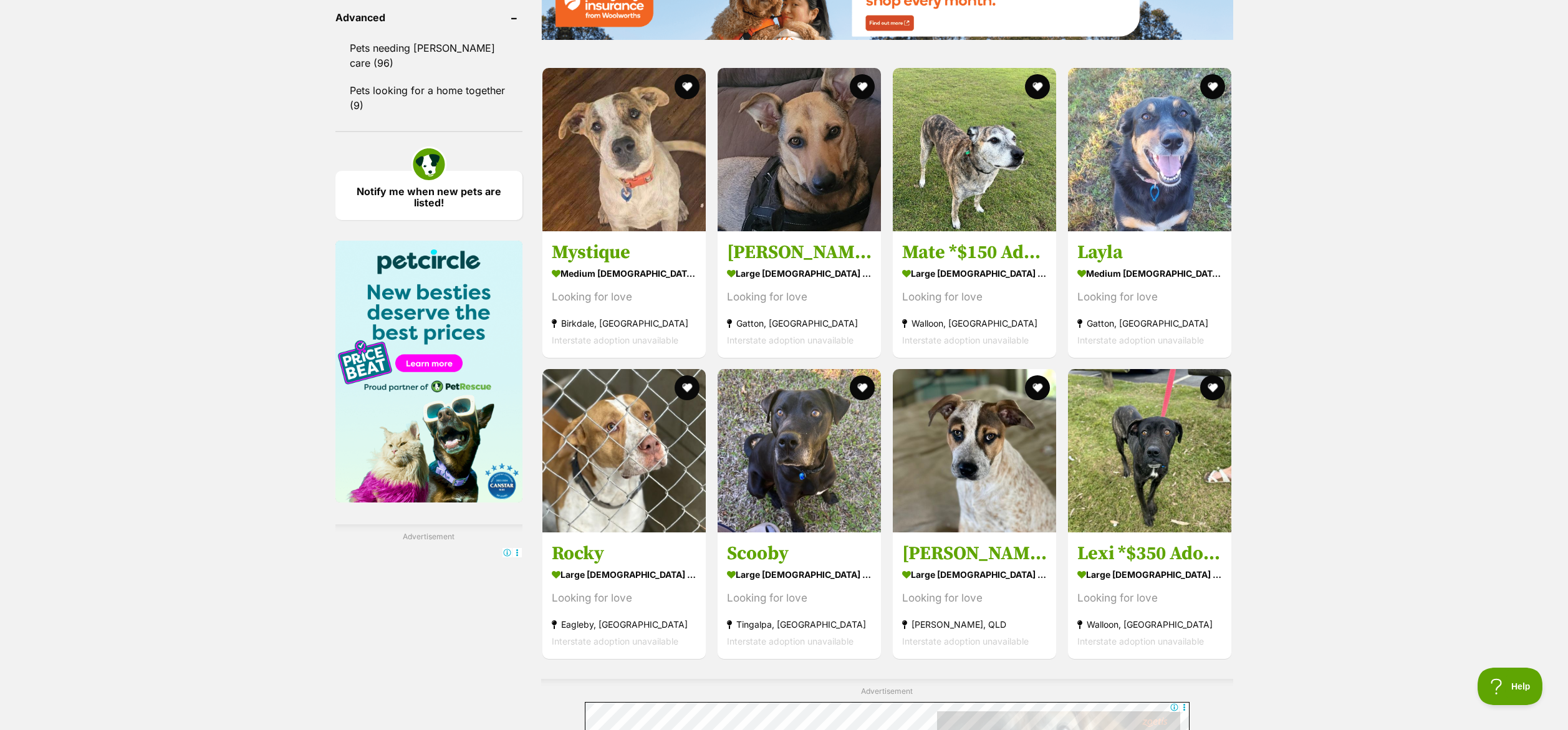
scroll to position [0, 0]
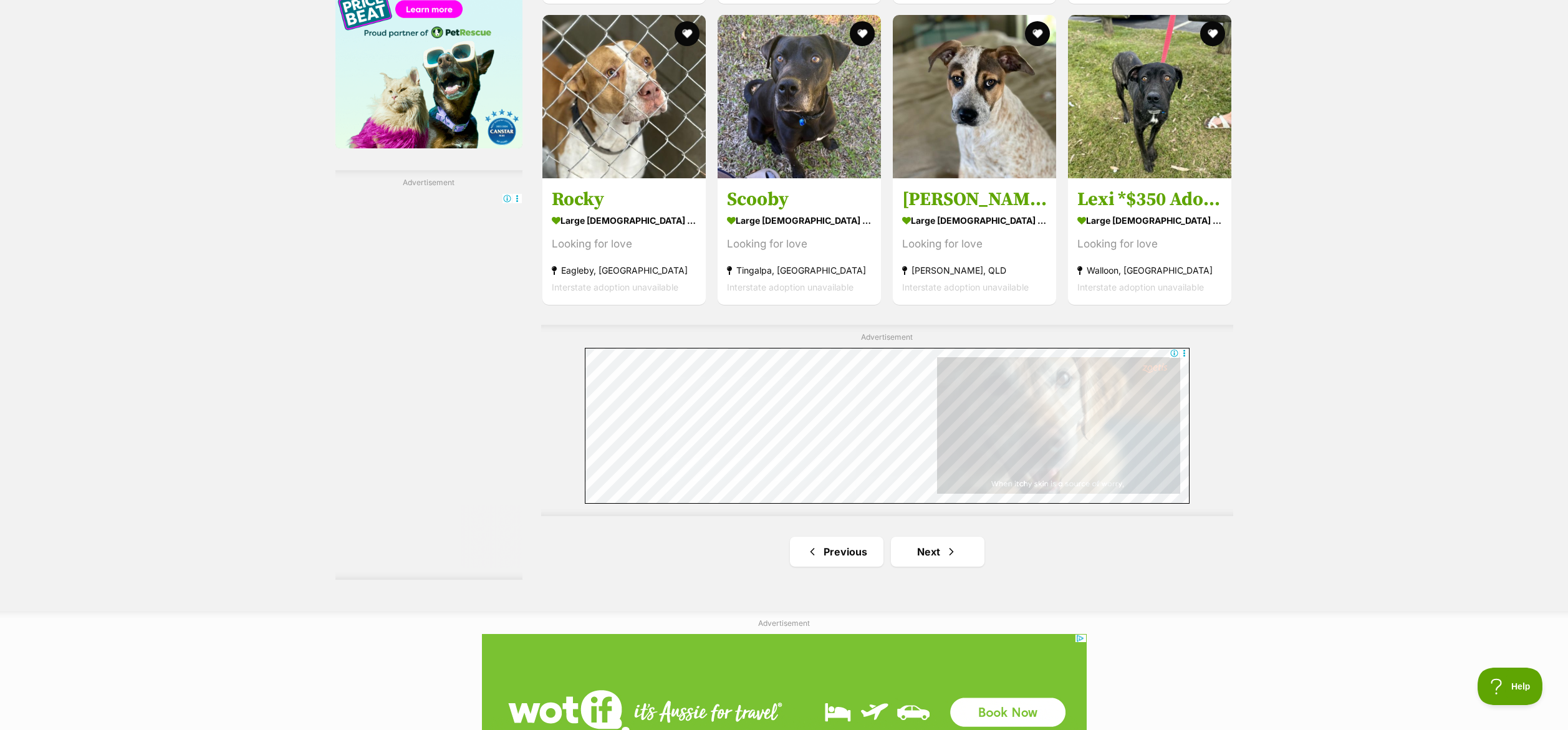
scroll to position [2088, 0]
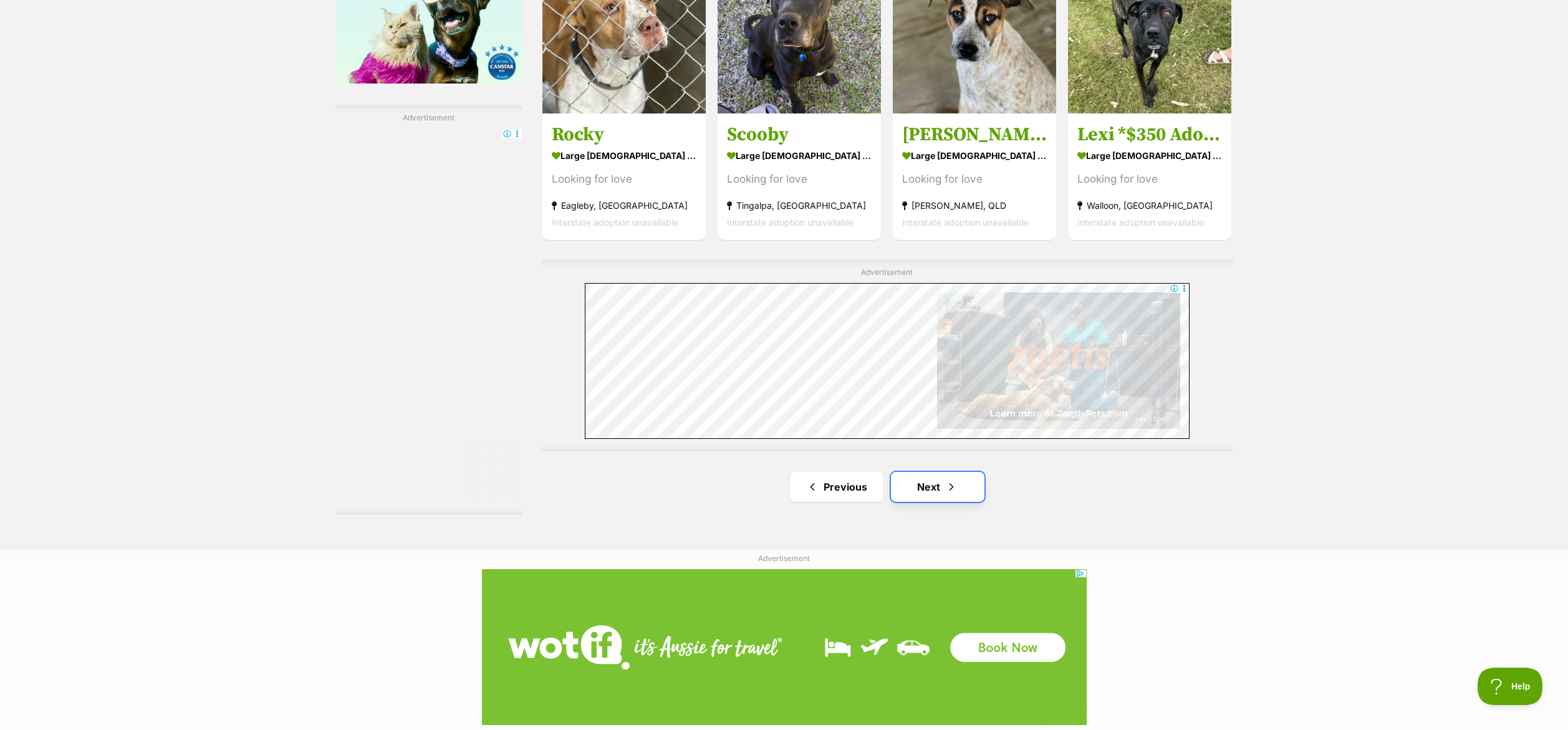
click at [931, 488] on link "Next" at bounding box center [937, 486] width 94 height 30
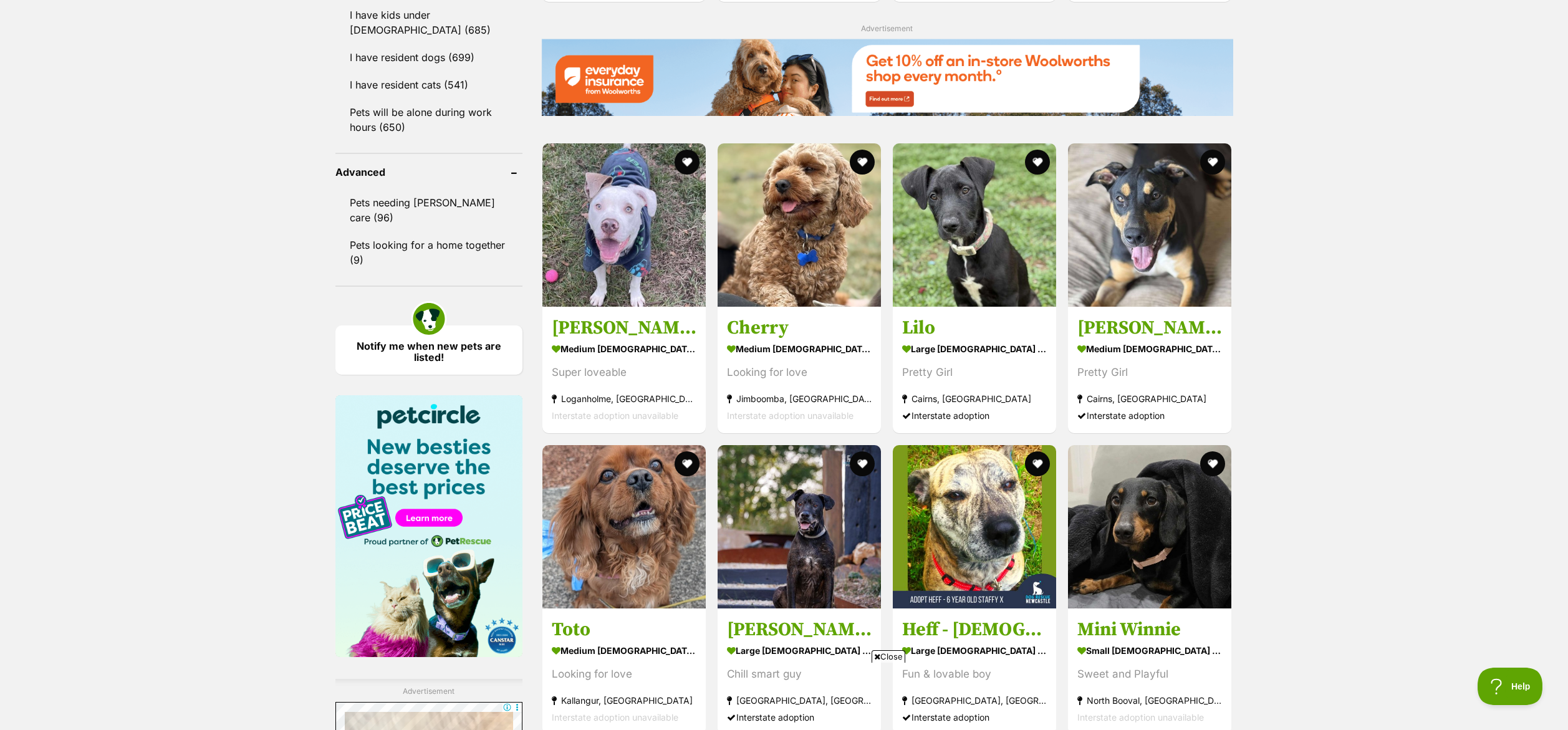
scroll to position [1527, 0]
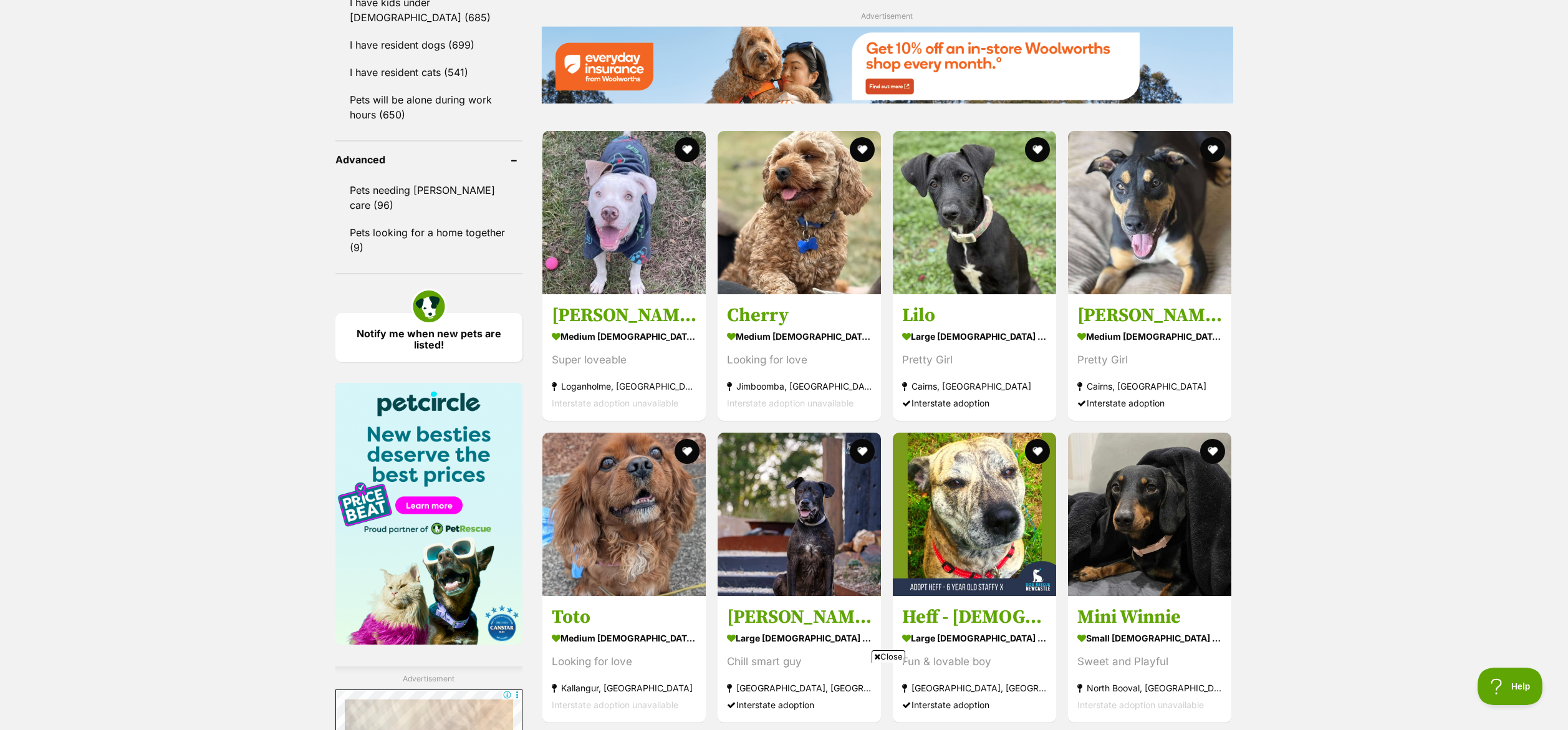
click at [871, 658] on span "Close" at bounding box center [888, 656] width 34 height 12
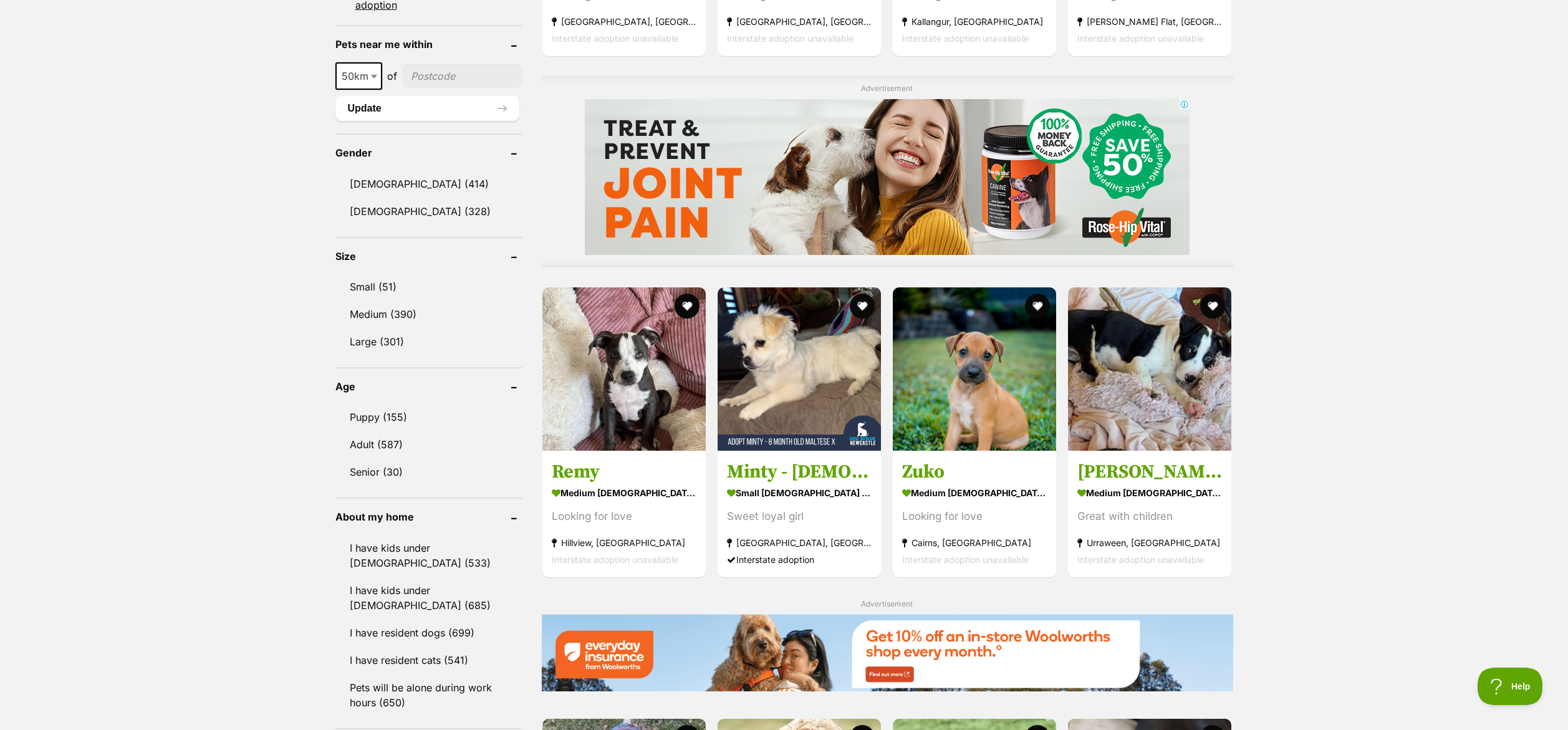
scroll to position [970, 0]
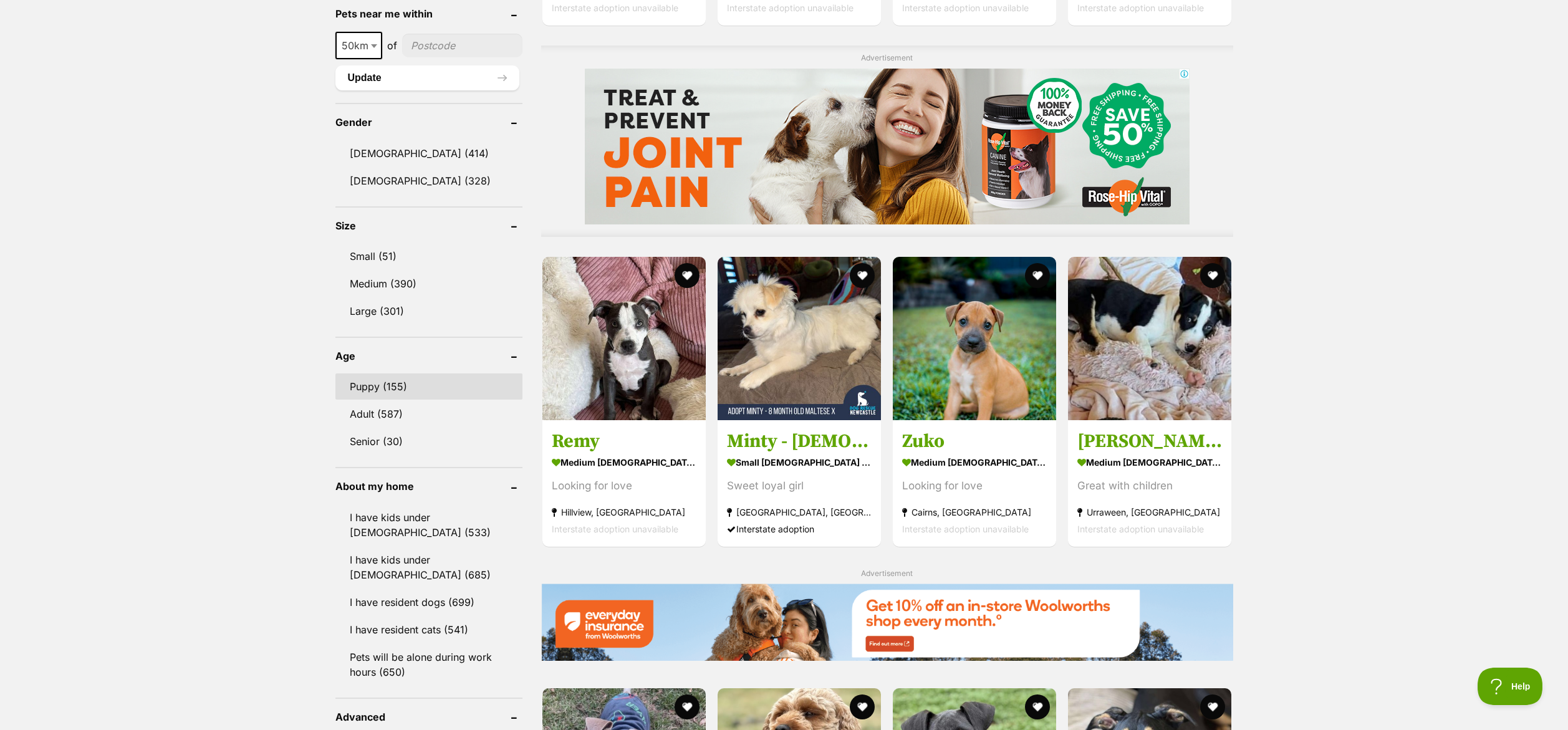
click at [427, 377] on link "Puppy (155)" at bounding box center [429, 386] width 187 height 26
